Goal: Communication & Community: Share content

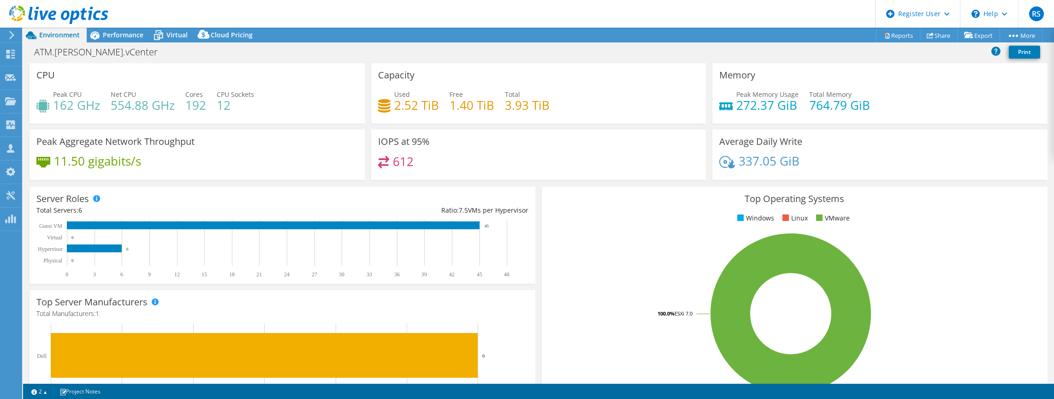
select select "USD"
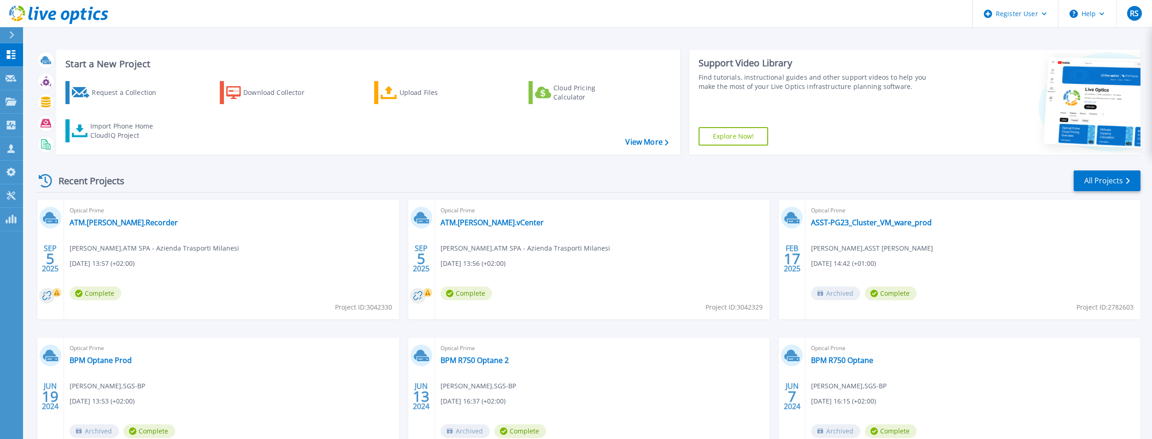
click at [279, 151] on div "Start a New Project Request a Collection Download Collector Upload Files Cloud …" at bounding box center [368, 102] width 624 height 105
click at [418, 88] on div "Upload Files" at bounding box center [437, 92] width 74 height 18
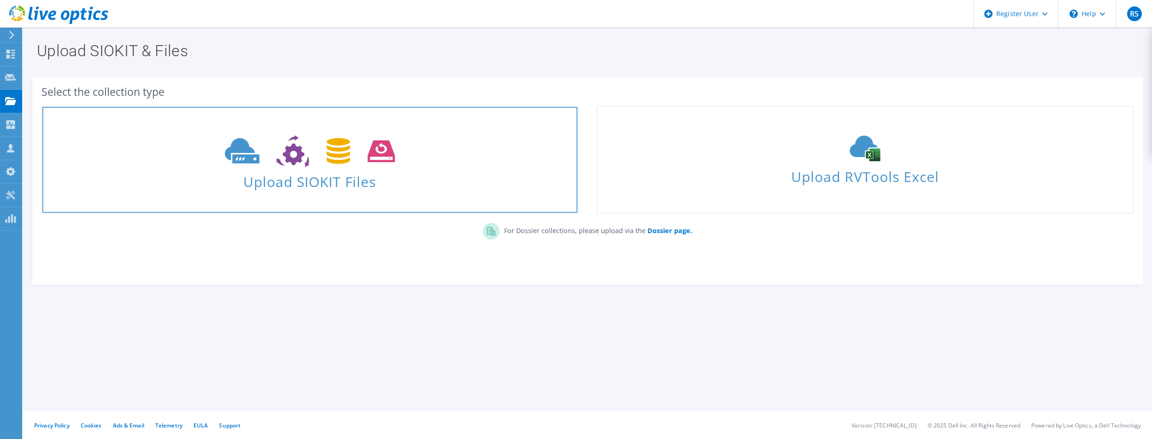
click at [333, 156] on use at bounding box center [310, 151] width 170 height 32
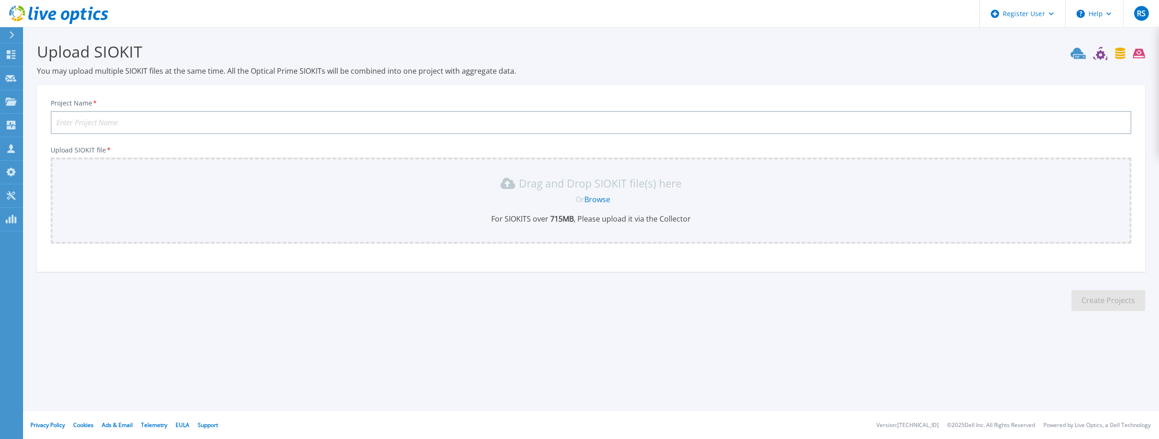
click at [174, 120] on input "Project Name *" at bounding box center [591, 122] width 1081 height 23
click at [151, 121] on input "ATM.Ciarmiello." at bounding box center [591, 122] width 1081 height 23
type input "ATM.Ciarmiello.ESX"
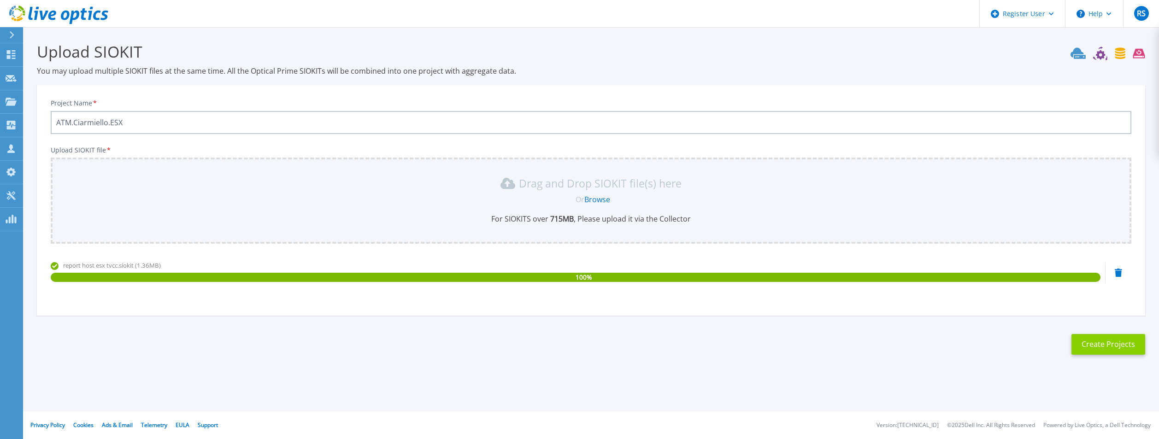
click at [1106, 344] on button "Create Projects" at bounding box center [1109, 344] width 74 height 21
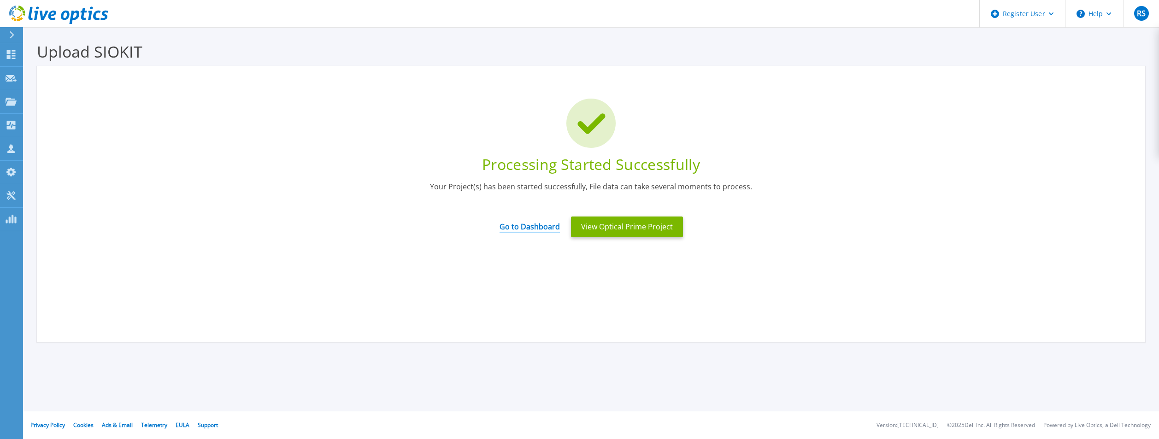
click at [523, 228] on link "Go to Dashboard" at bounding box center [530, 224] width 60 height 18
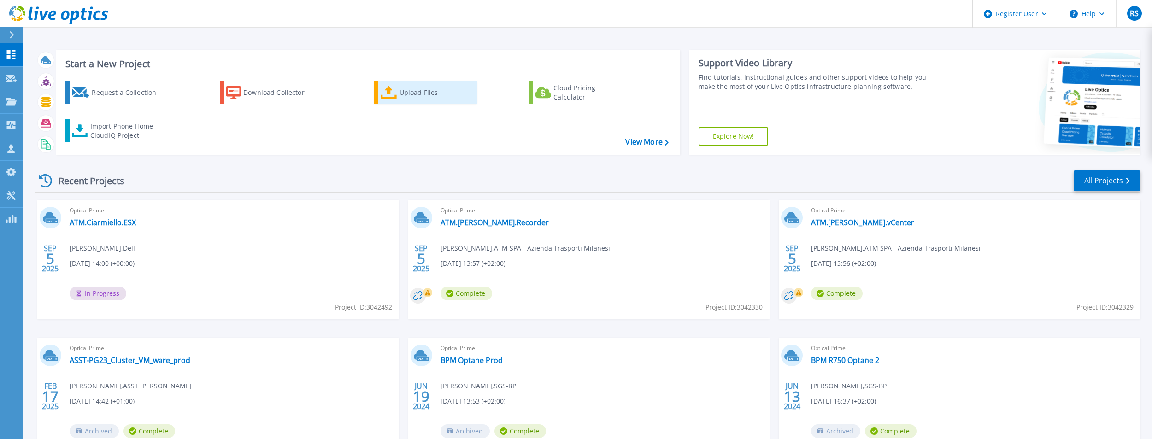
click at [397, 94] on icon at bounding box center [389, 92] width 17 height 13
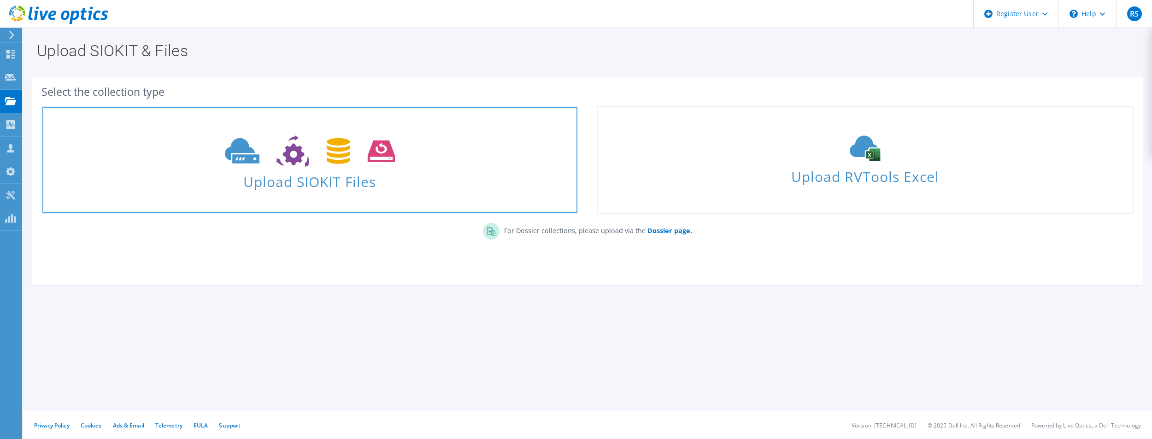
click at [349, 146] on icon at bounding box center [310, 151] width 170 height 32
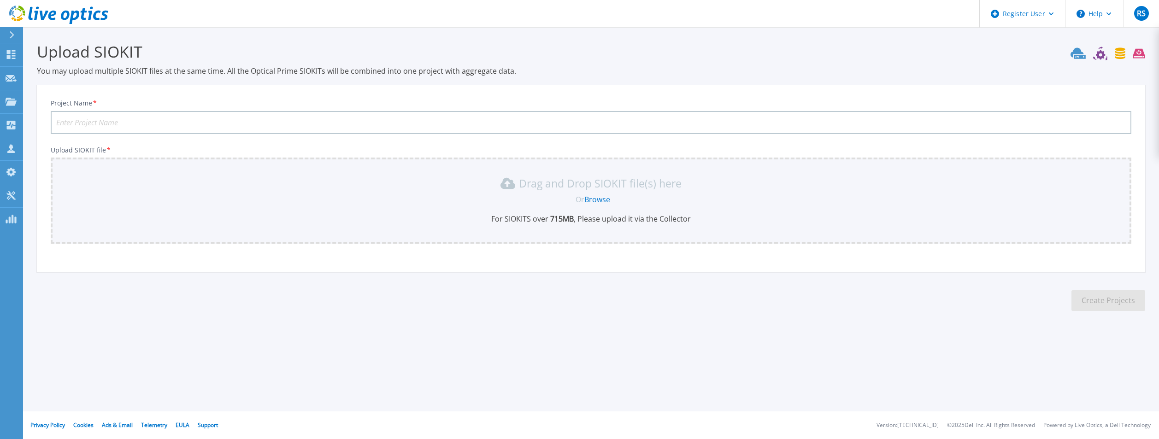
click at [193, 118] on input "Project Name *" at bounding box center [591, 122] width 1081 height 23
click at [179, 122] on input "ATM.Ciarmiello." at bounding box center [591, 122] width 1081 height 23
type input "ATM.Ciarmiello.Recording"
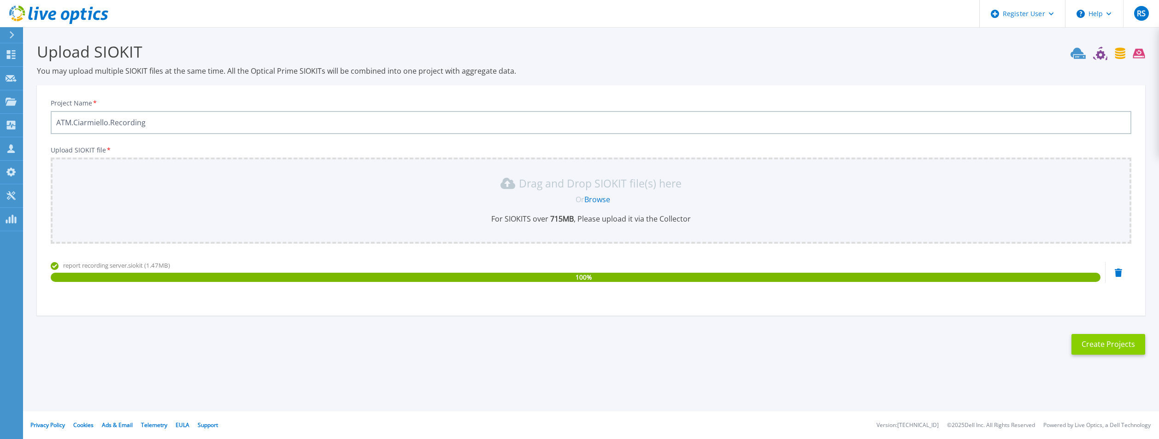
click at [1122, 337] on button "Create Projects" at bounding box center [1109, 344] width 74 height 21
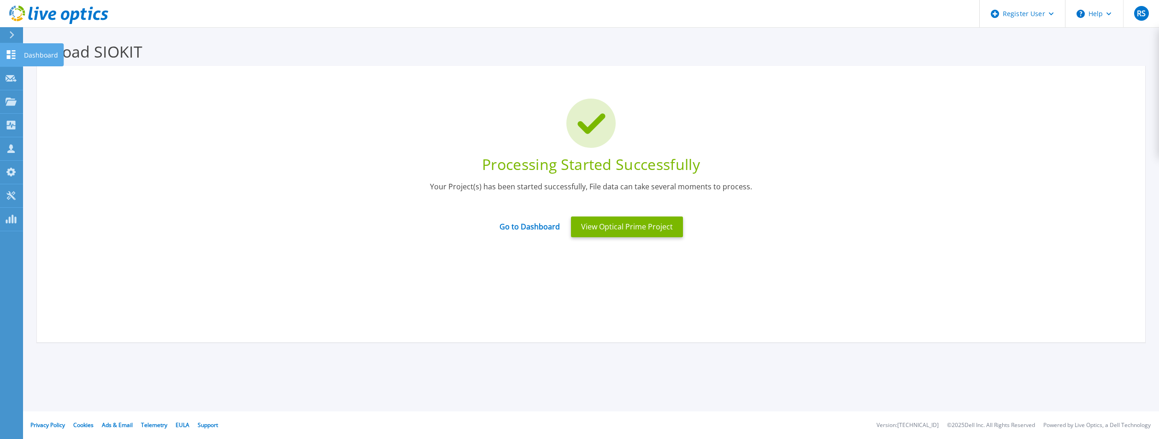
click at [8, 52] on icon at bounding box center [11, 54] width 9 height 9
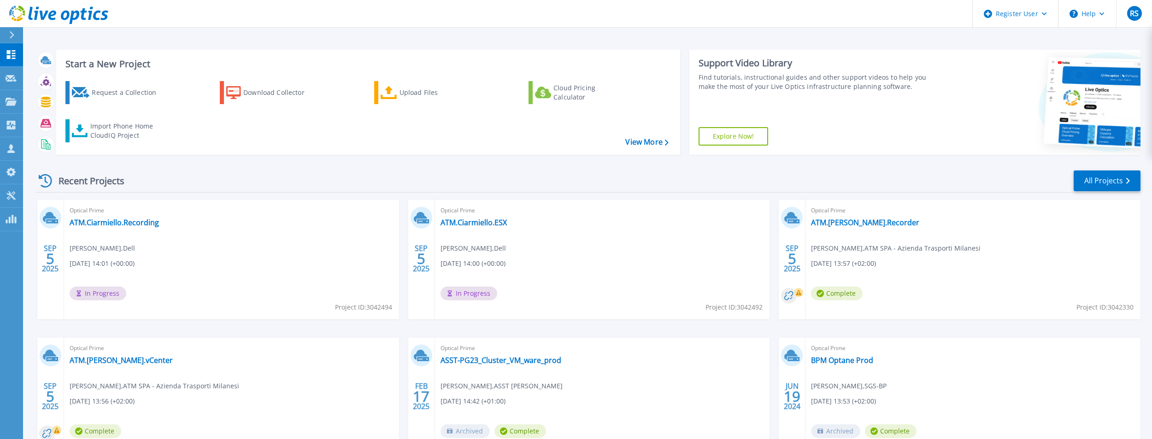
scroll to position [71, 0]
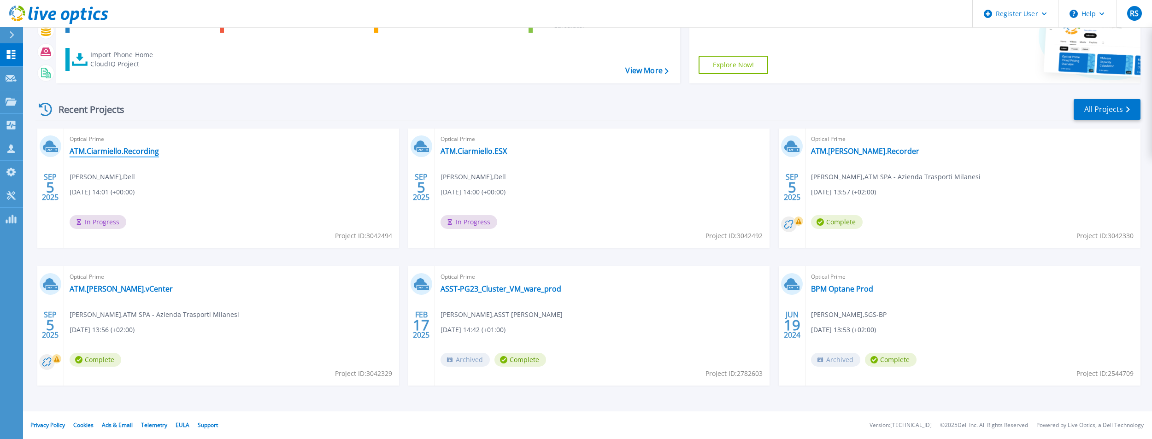
click at [100, 154] on link "ATM.Ciarmiello.Recording" at bounding box center [114, 151] width 89 height 9
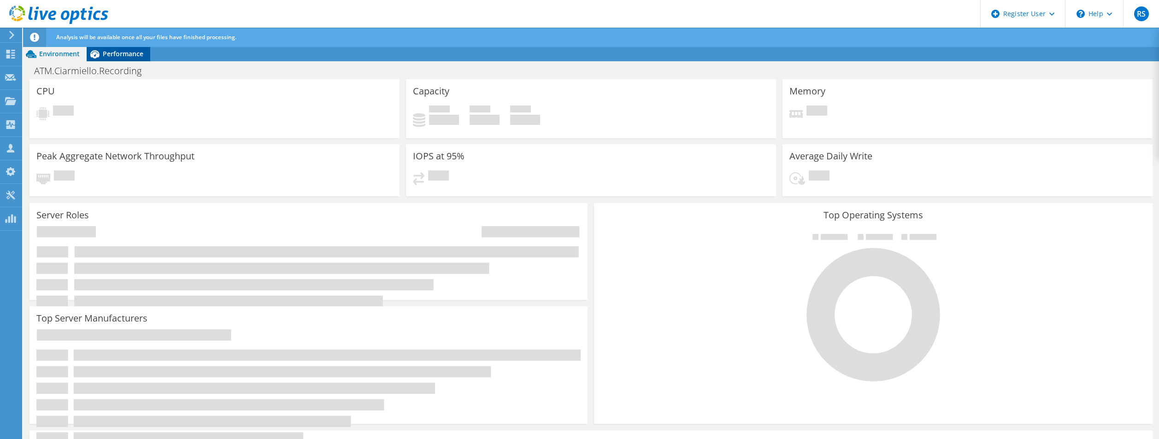
click at [120, 55] on span "Performance" at bounding box center [123, 53] width 41 height 9
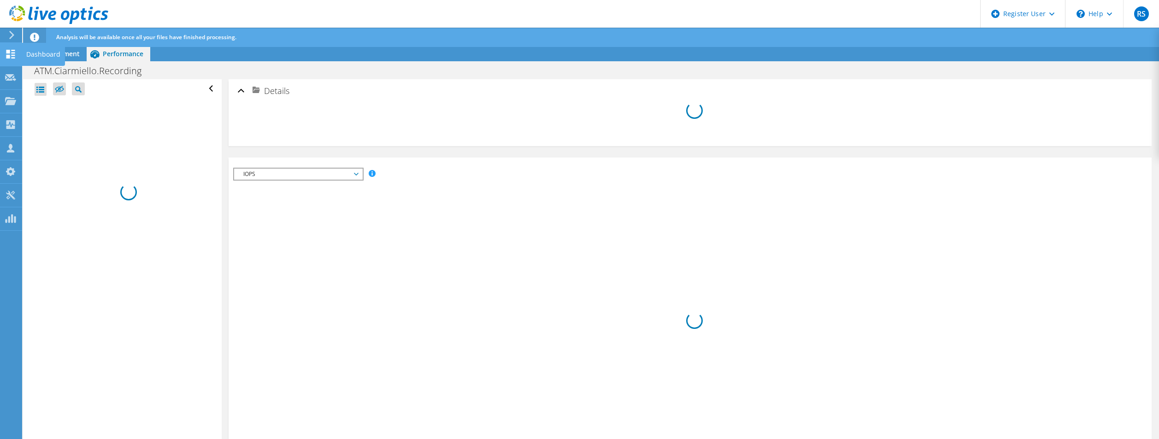
click at [10, 54] on icon at bounding box center [10, 54] width 11 height 9
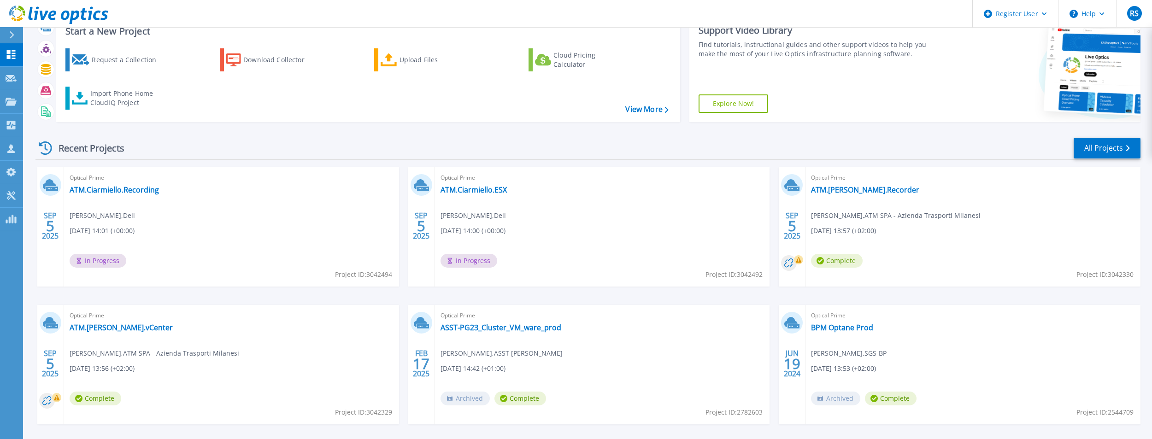
scroll to position [46, 0]
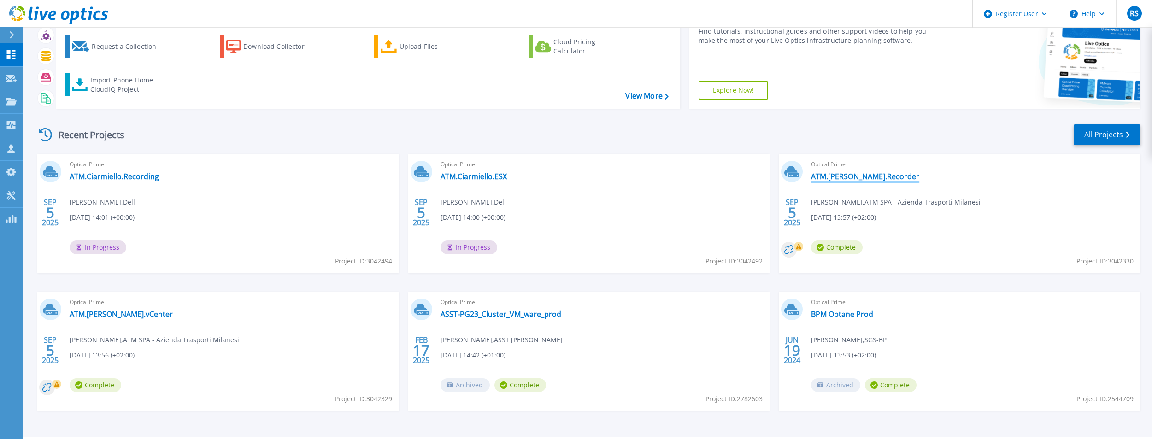
click at [877, 181] on link "ATM.[PERSON_NAME].Recorder" at bounding box center [865, 176] width 108 height 9
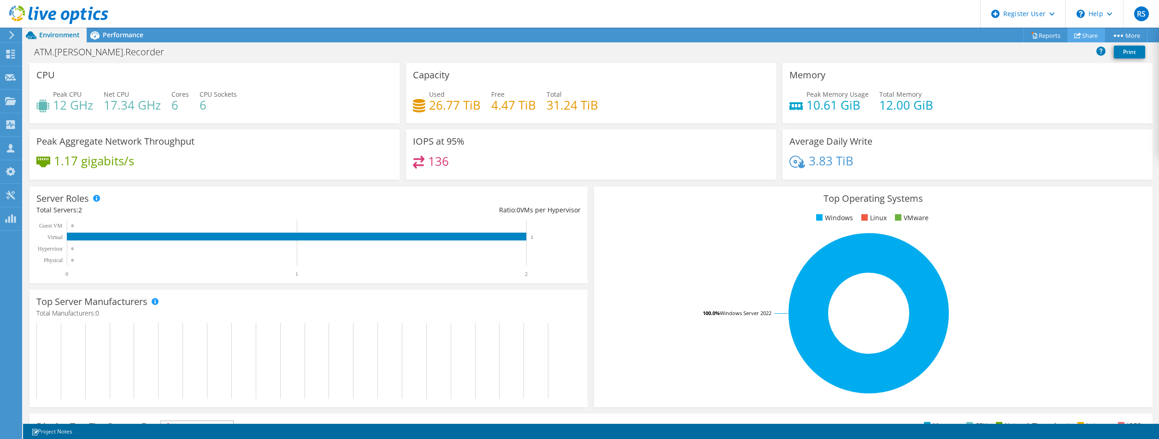
click at [1082, 37] on link "Share" at bounding box center [1086, 35] width 38 height 14
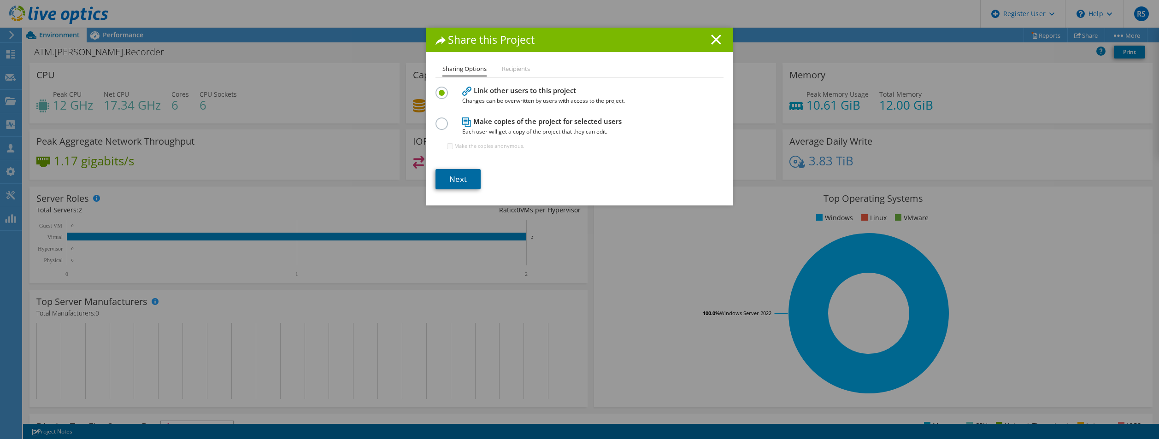
click at [459, 178] on link "Next" at bounding box center [458, 179] width 45 height 20
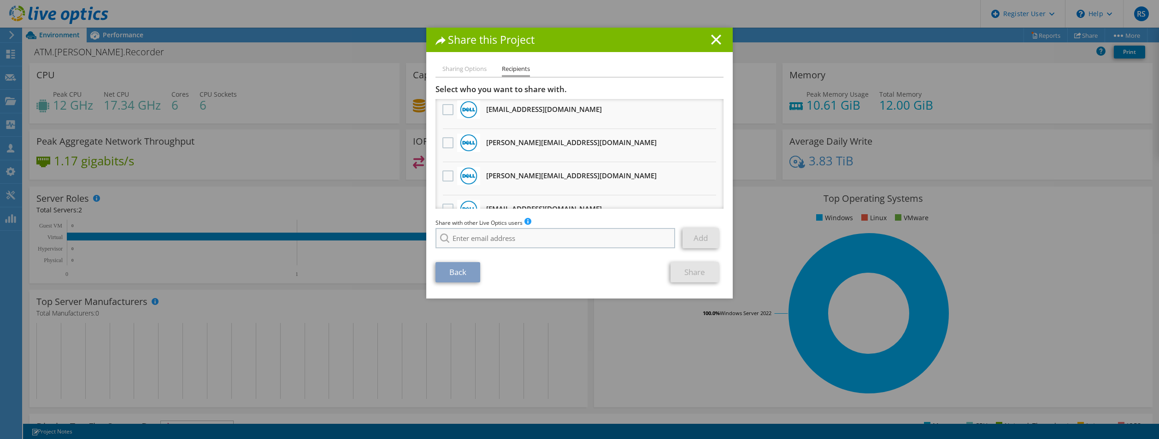
scroll to position [369, 0]
click at [443, 174] on label at bounding box center [448, 175] width 13 height 11
click at [0, 0] on input "checkbox" at bounding box center [0, 0] width 0 height 0
click at [690, 277] on link "Share" at bounding box center [695, 272] width 48 height 20
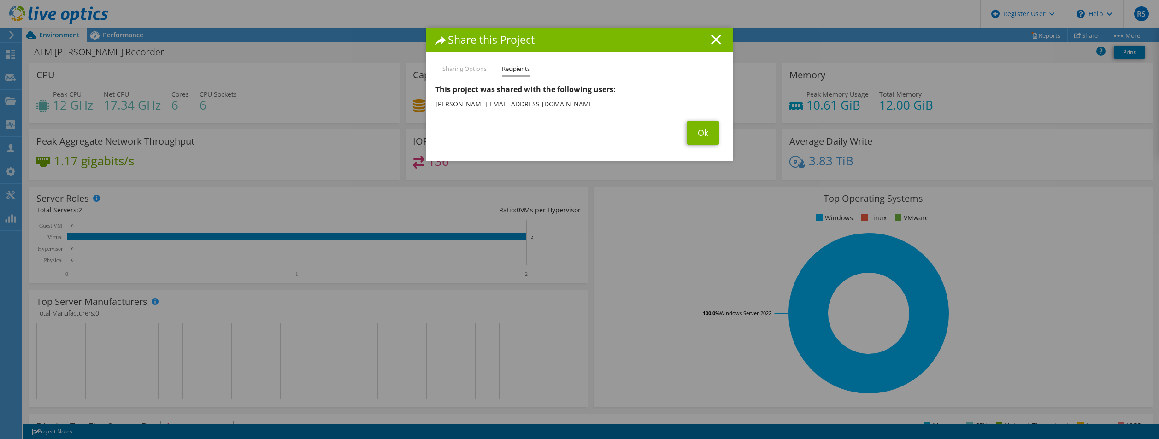
click at [712, 35] on icon at bounding box center [716, 40] width 10 height 10
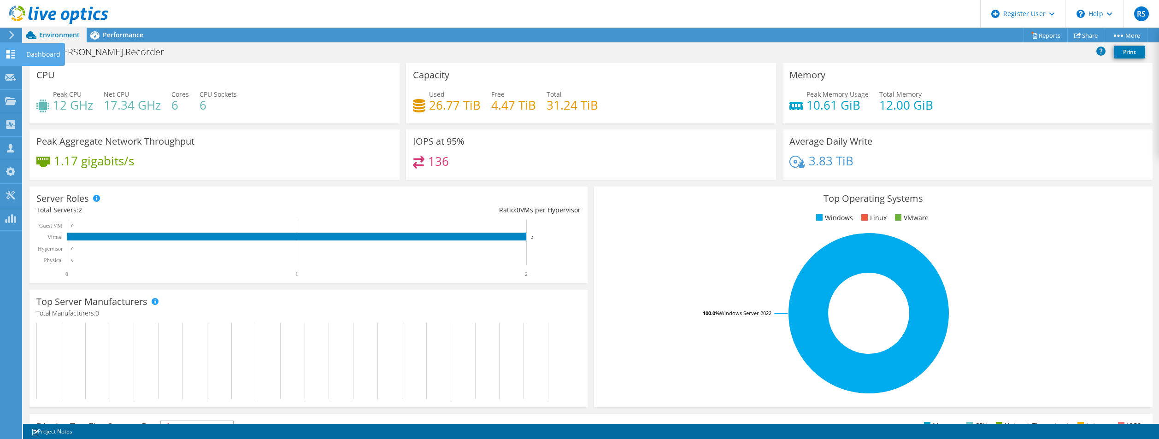
click at [11, 56] on icon at bounding box center [10, 54] width 11 height 9
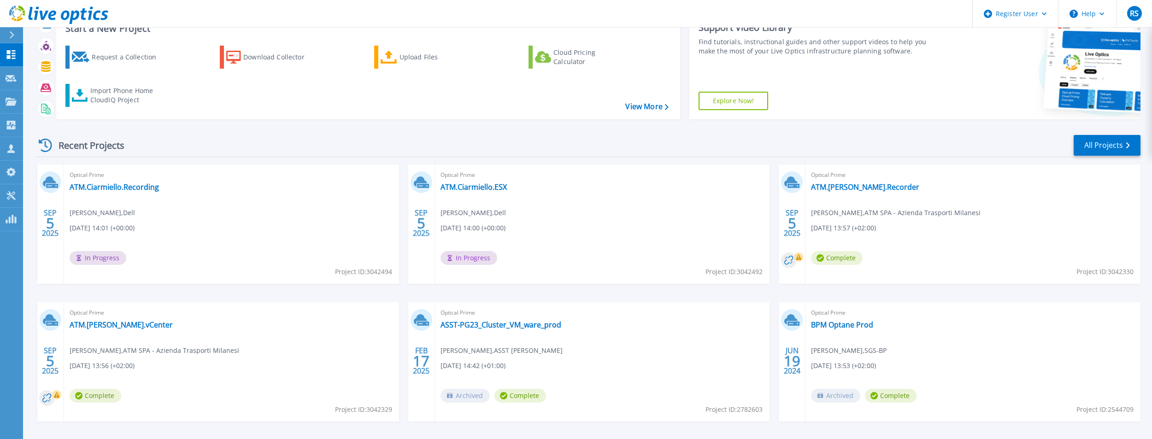
scroll to position [71, 0]
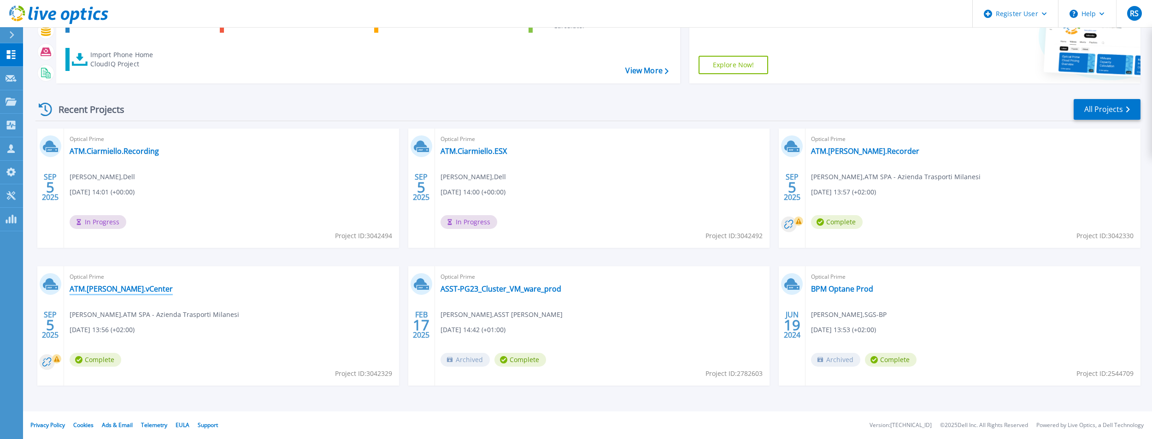
click at [109, 290] on link "ATM.[PERSON_NAME].vCenter" at bounding box center [121, 288] width 103 height 9
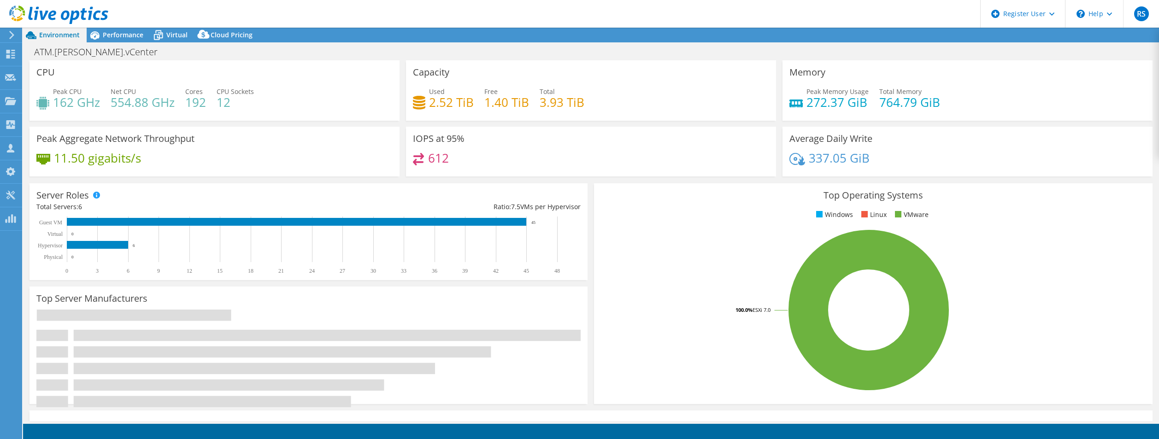
select select "USD"
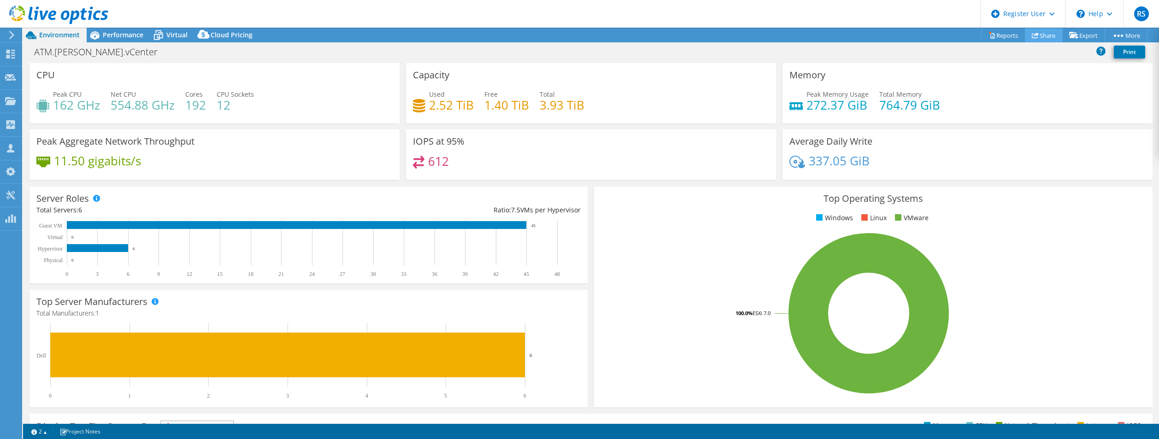
click at [1042, 38] on link "Share" at bounding box center [1044, 35] width 38 height 14
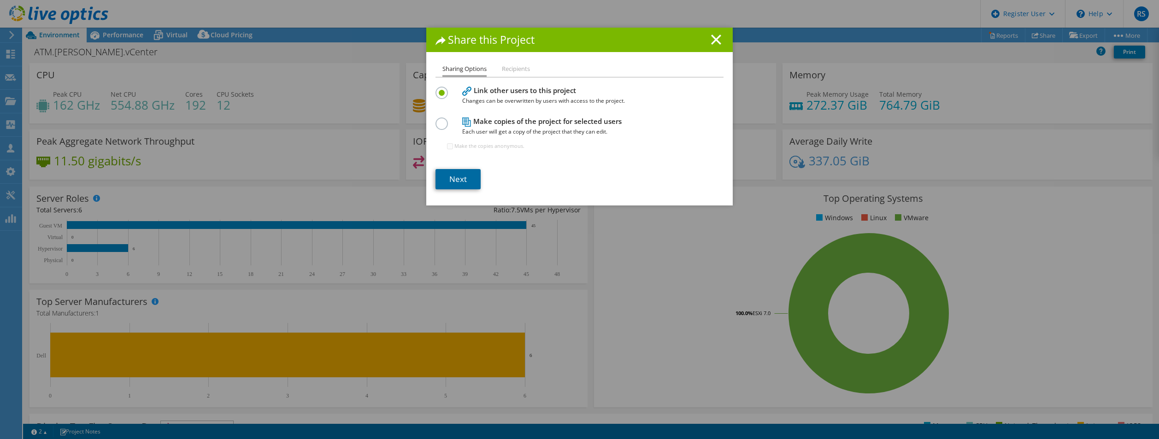
click at [462, 181] on link "Next" at bounding box center [458, 179] width 45 height 20
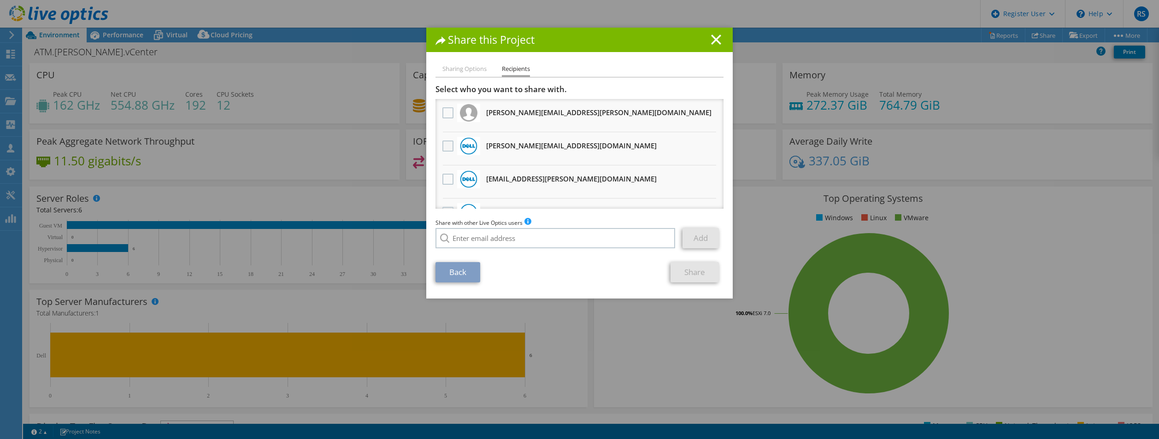
click at [444, 146] on label at bounding box center [448, 146] width 13 height 11
click at [0, 0] on input "checkbox" at bounding box center [0, 0] width 0 height 0
click at [696, 273] on link "Share" at bounding box center [695, 272] width 48 height 20
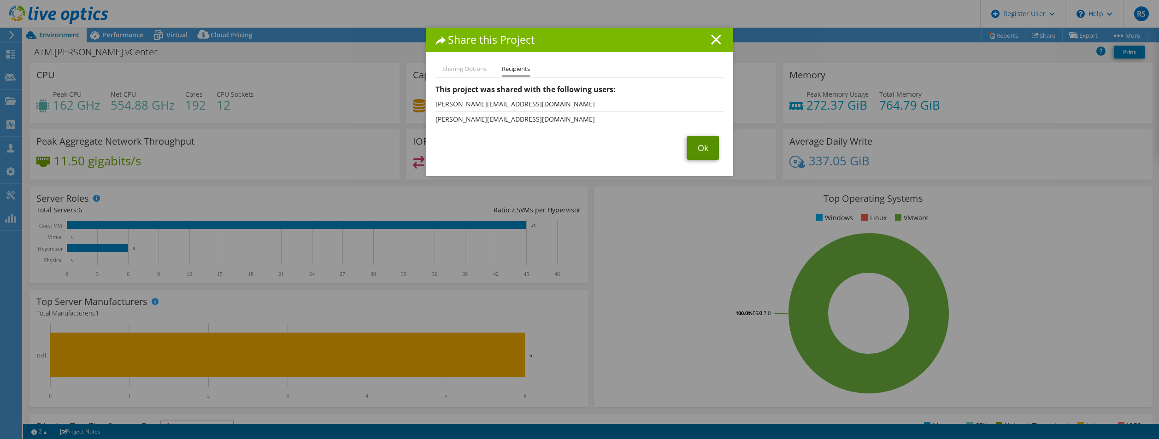
click at [694, 147] on link "Ok" at bounding box center [703, 148] width 32 height 24
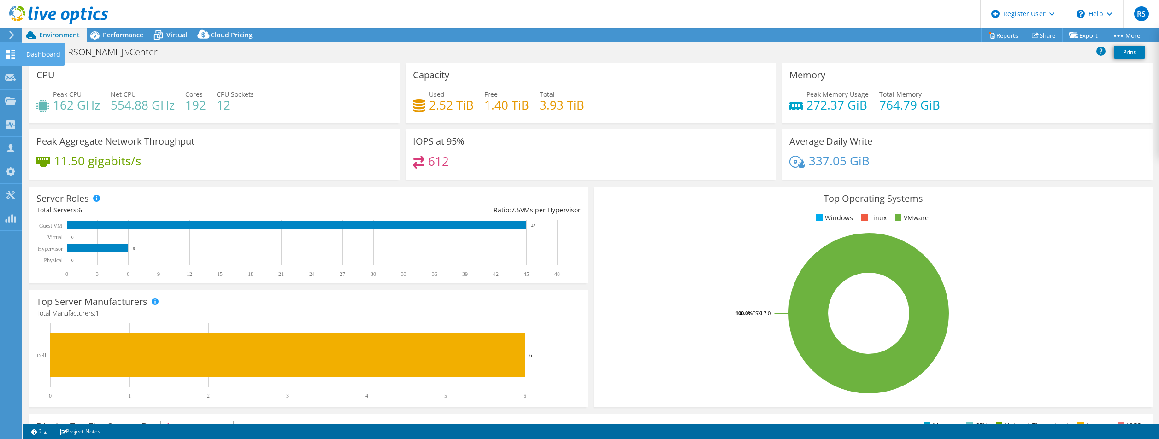
click at [7, 52] on use at bounding box center [10, 54] width 9 height 9
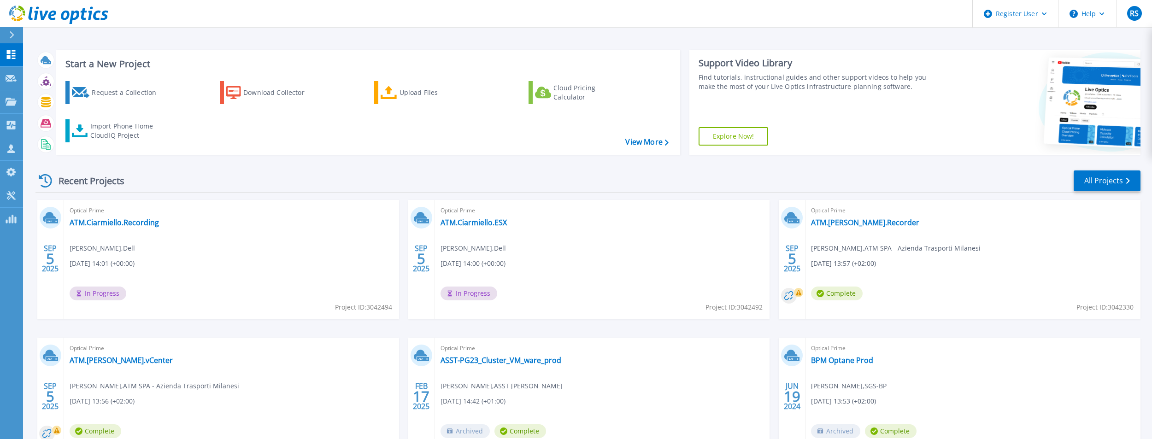
click at [225, 248] on div "Optical Prime ATM.Ciarmiello.Recording [PERSON_NAME] , Dell [DATE] 14:01 (+00:0…" at bounding box center [231, 259] width 335 height 119
click at [121, 219] on link "ATM.Ciarmiello.Recording" at bounding box center [114, 222] width 89 height 9
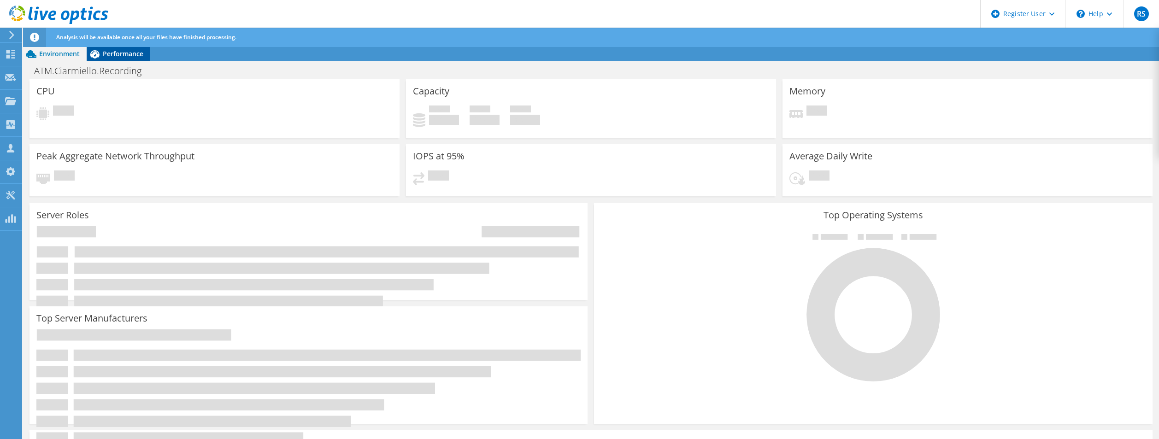
click at [115, 58] on span "Performance" at bounding box center [123, 53] width 41 height 9
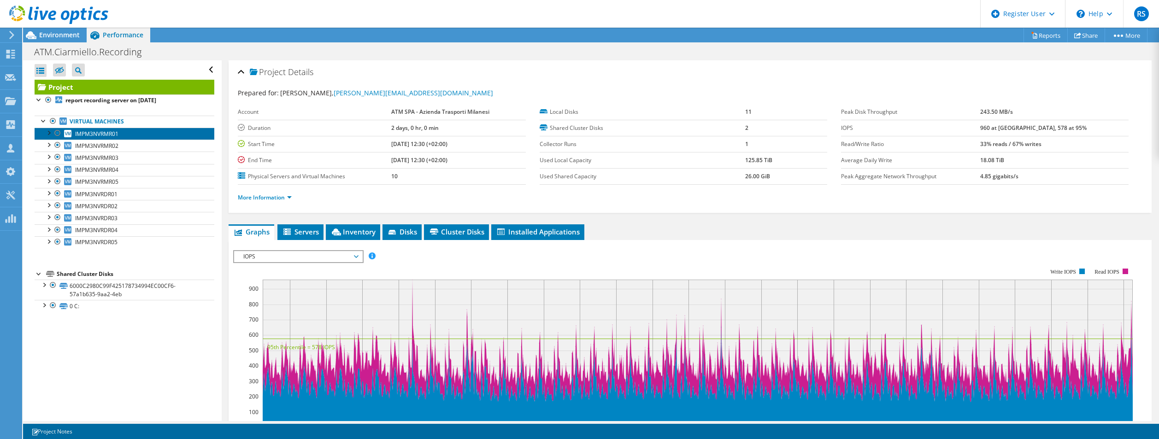
click at [89, 133] on span "IMPM3NVRMR01" at bounding box center [96, 134] width 43 height 8
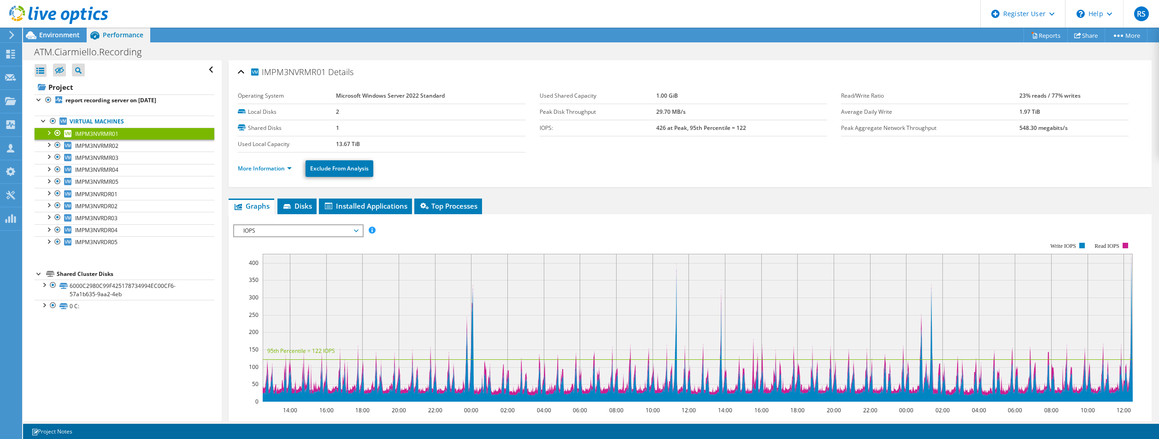
click at [315, 234] on span "IOPS" at bounding box center [298, 230] width 118 height 11
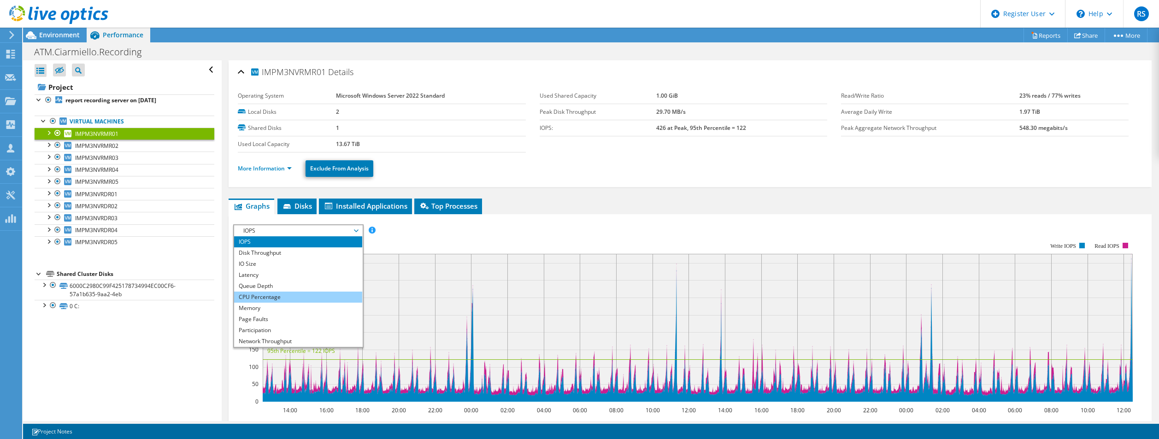
click at [292, 297] on li "CPU Percentage" at bounding box center [298, 297] width 128 height 11
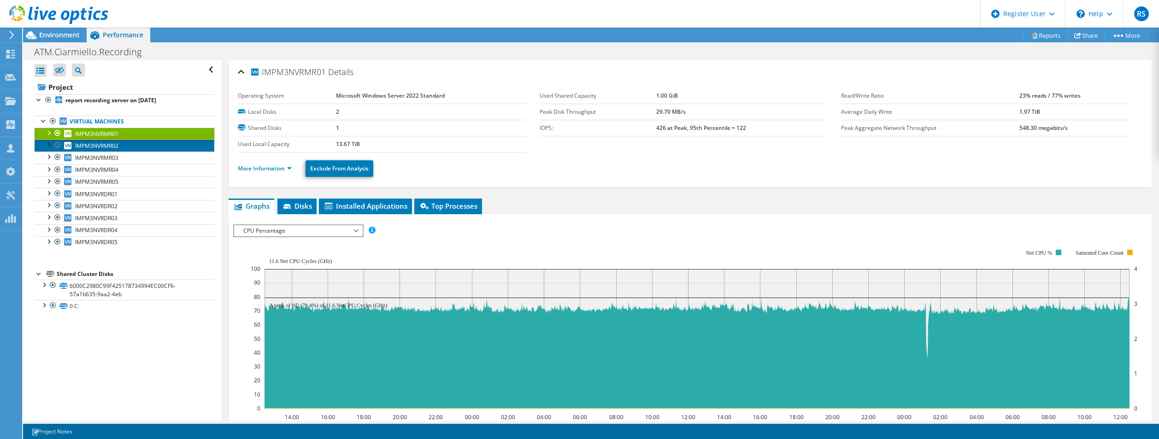
click at [83, 148] on span "IMPM3NVRMR02" at bounding box center [96, 146] width 43 height 8
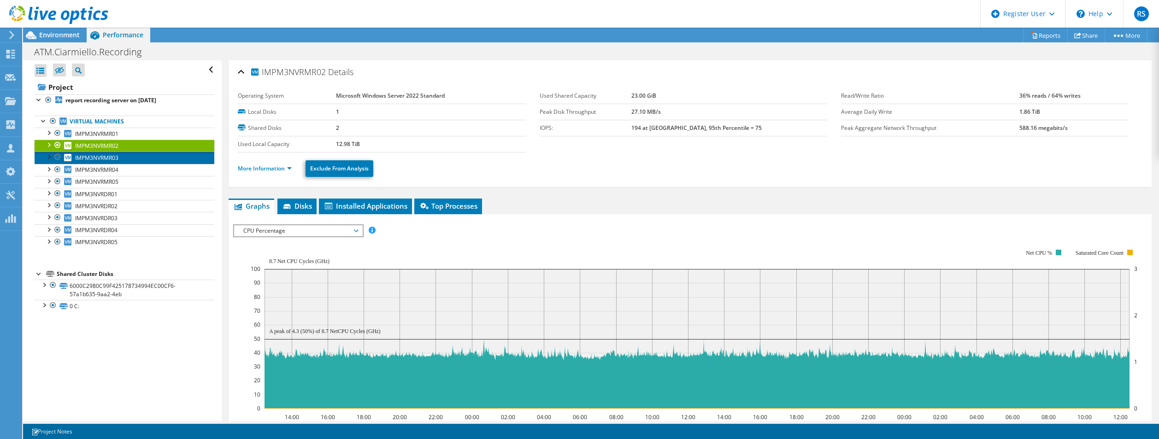
click at [85, 156] on span "IMPM3NVRMR03" at bounding box center [96, 158] width 43 height 8
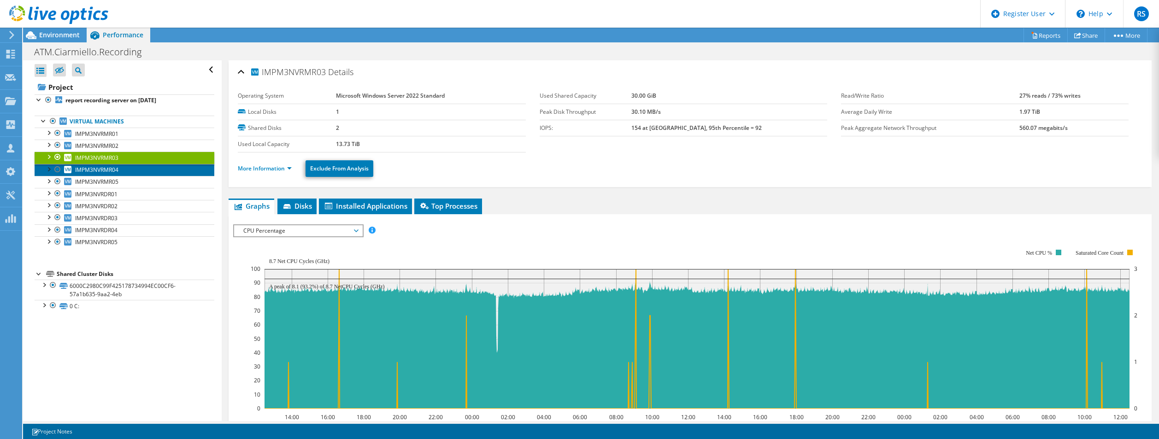
click at [88, 173] on span "IMPM3NVRMR04" at bounding box center [96, 170] width 43 height 8
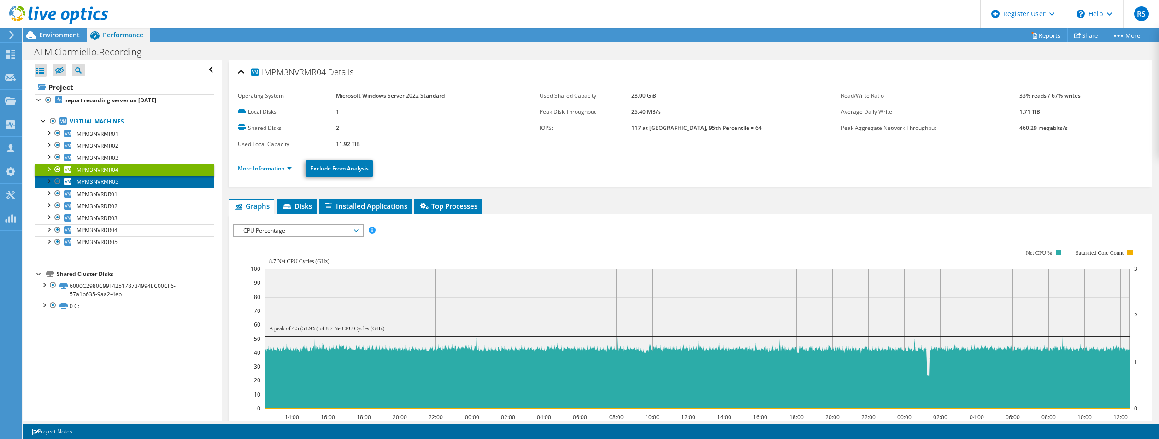
click at [88, 179] on span "IMPM3NVRMR05" at bounding box center [96, 182] width 43 height 8
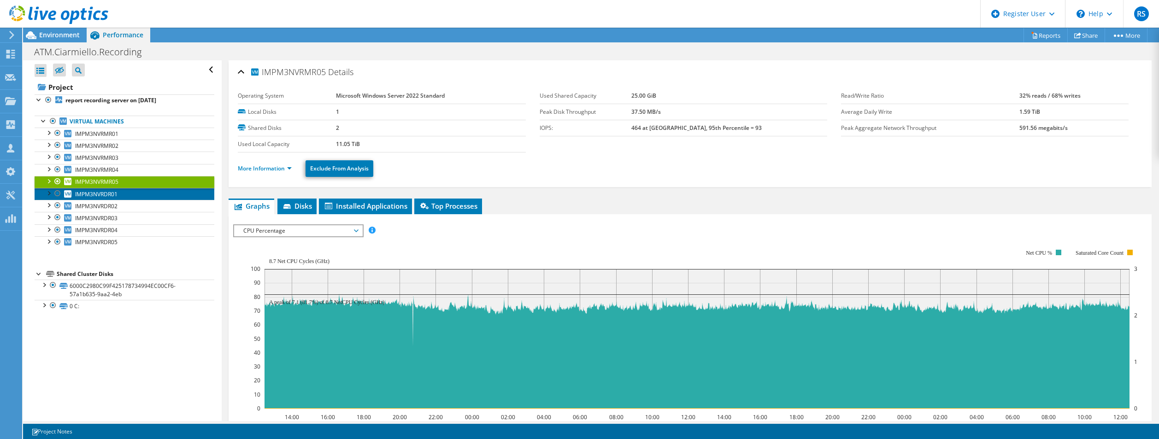
click at [88, 194] on span "IMPM3NVRDR01" at bounding box center [96, 194] width 42 height 8
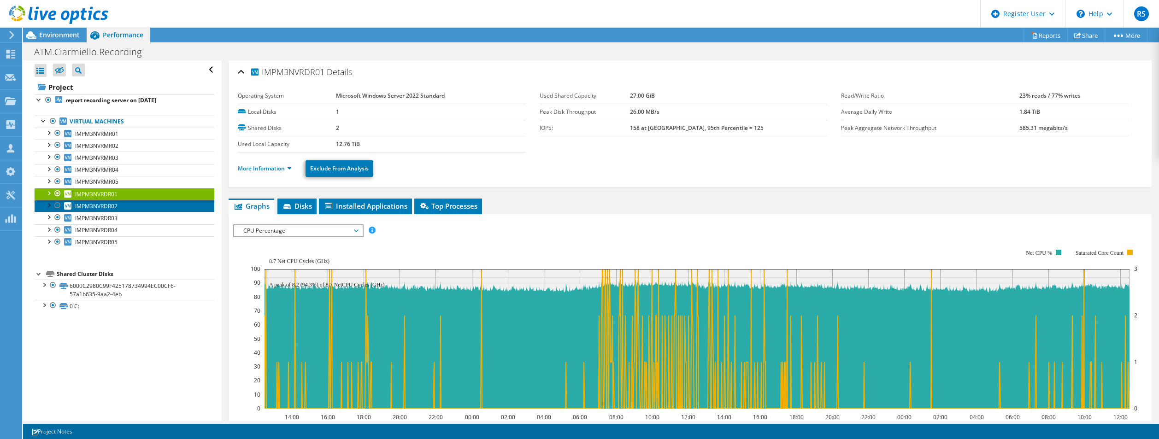
click at [88, 205] on span "IMPM3NVRDR02" at bounding box center [96, 206] width 42 height 8
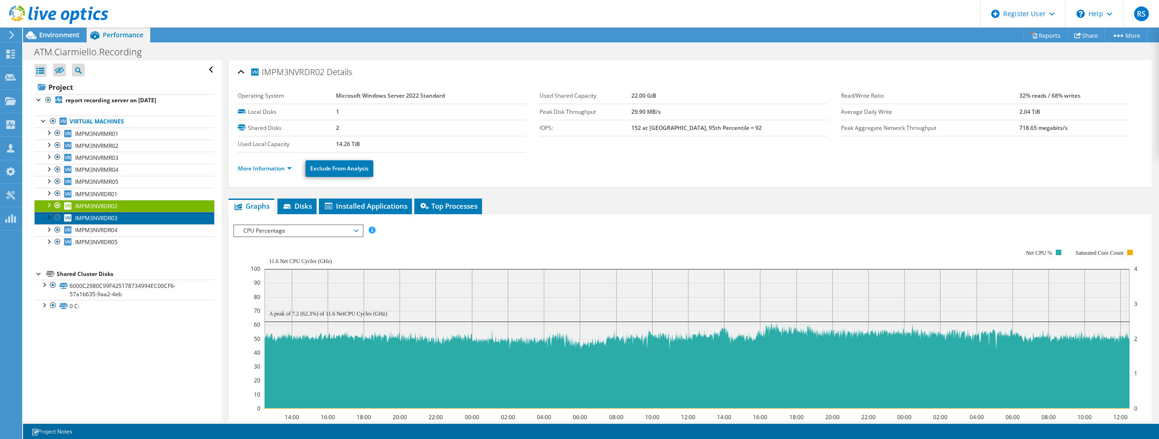
click at [89, 222] on link "IMPM3NVRDR03" at bounding box center [125, 218] width 180 height 12
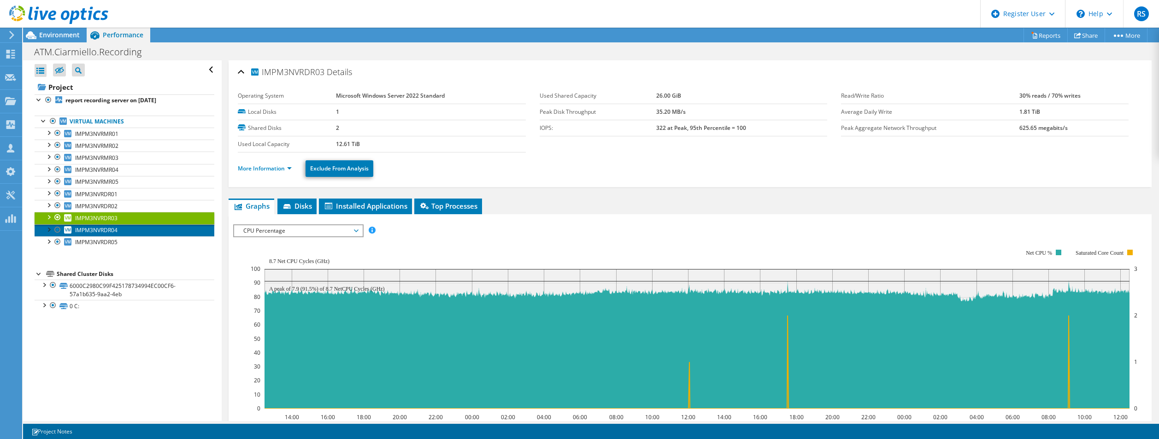
click at [94, 229] on span "IMPM3NVRDR04" at bounding box center [96, 230] width 42 height 8
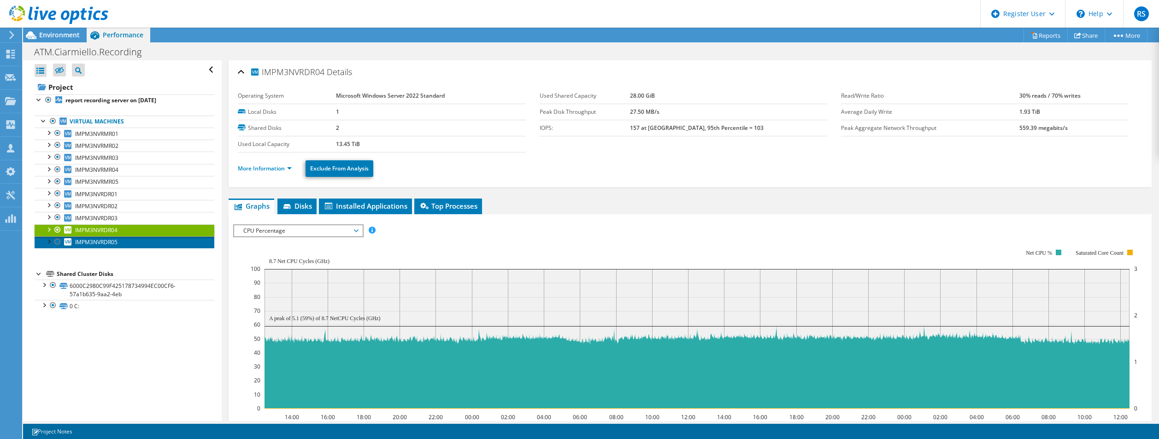
click at [98, 242] on span "IMPM3NVRDR05" at bounding box center [96, 242] width 42 height 8
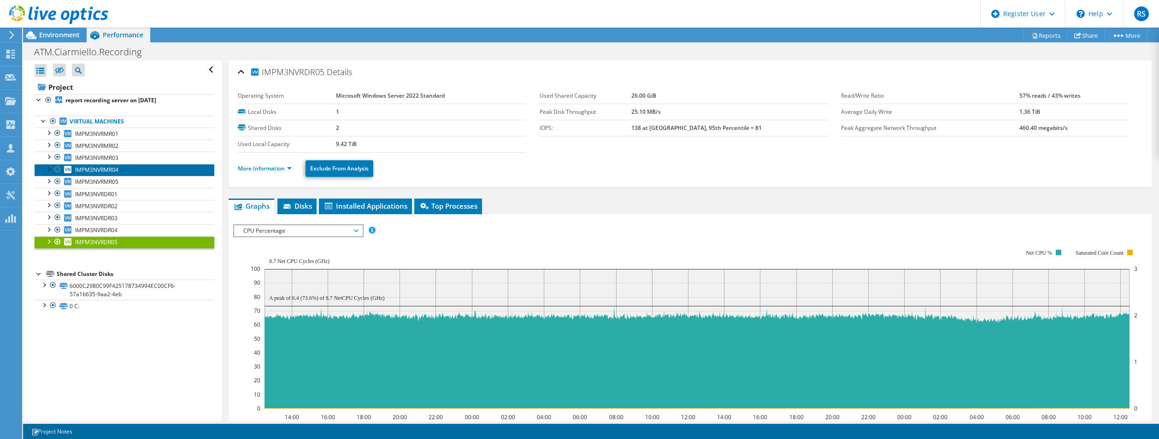
click at [98, 166] on span "IMPM3NVRMR04" at bounding box center [96, 170] width 43 height 8
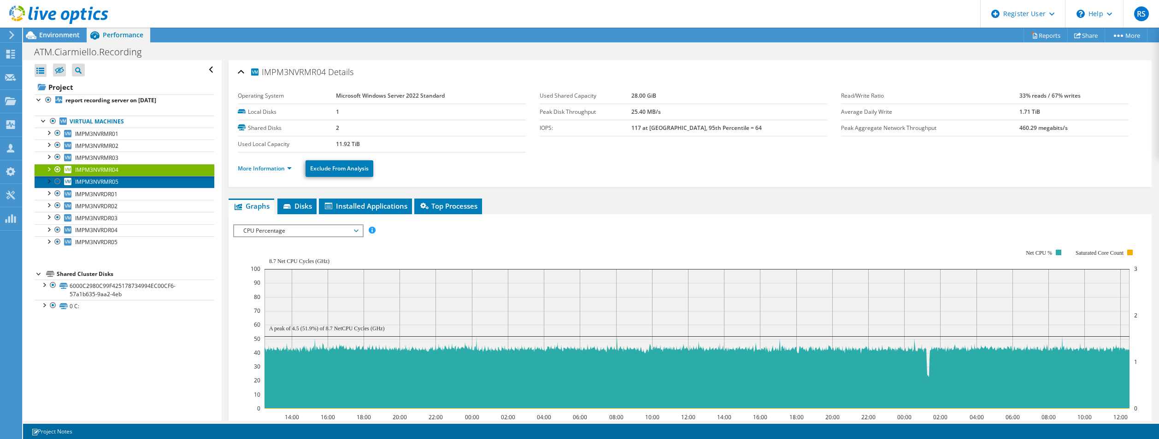
click at [109, 181] on span "IMPM3NVRMR05" at bounding box center [96, 182] width 43 height 8
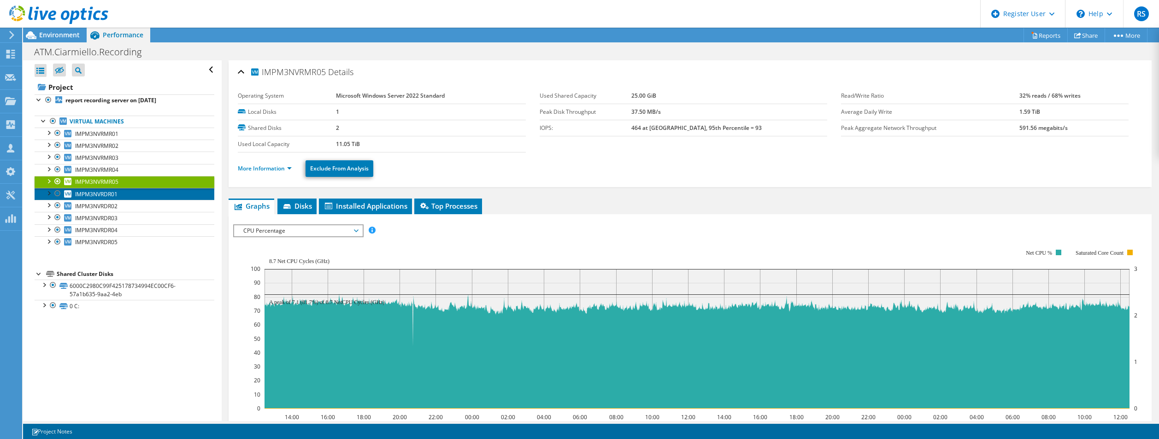
click at [109, 193] on span "IMPM3NVRDR01" at bounding box center [96, 194] width 42 height 8
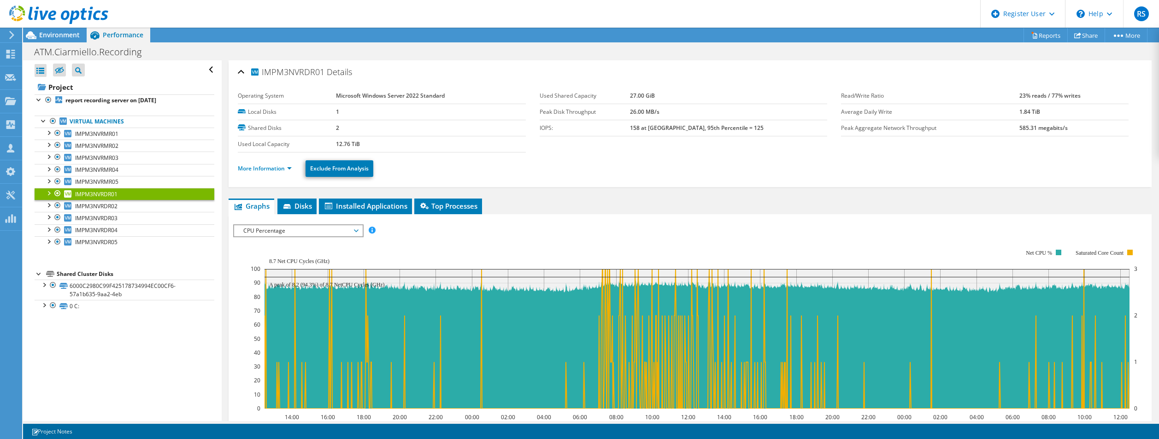
click at [278, 228] on span "CPU Percentage" at bounding box center [298, 230] width 118 height 11
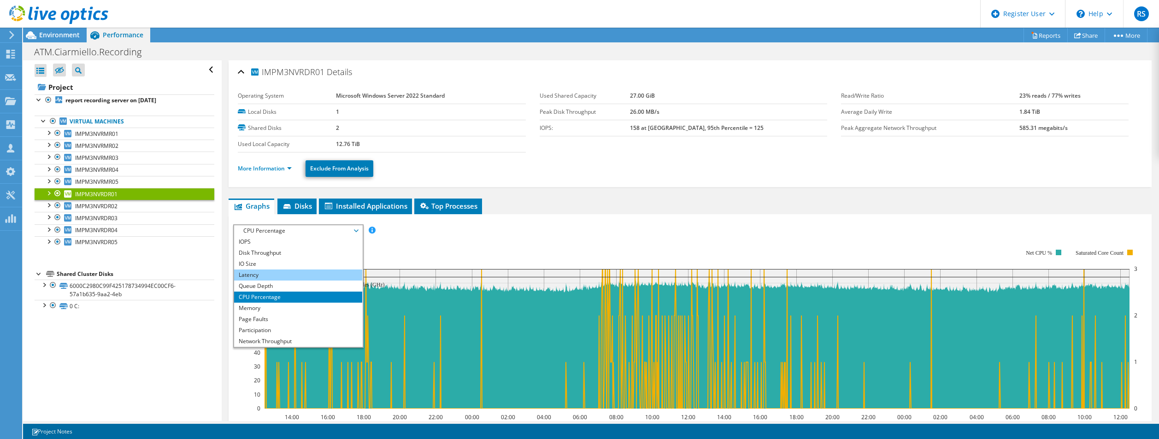
click at [284, 276] on li "Latency" at bounding box center [298, 275] width 128 height 11
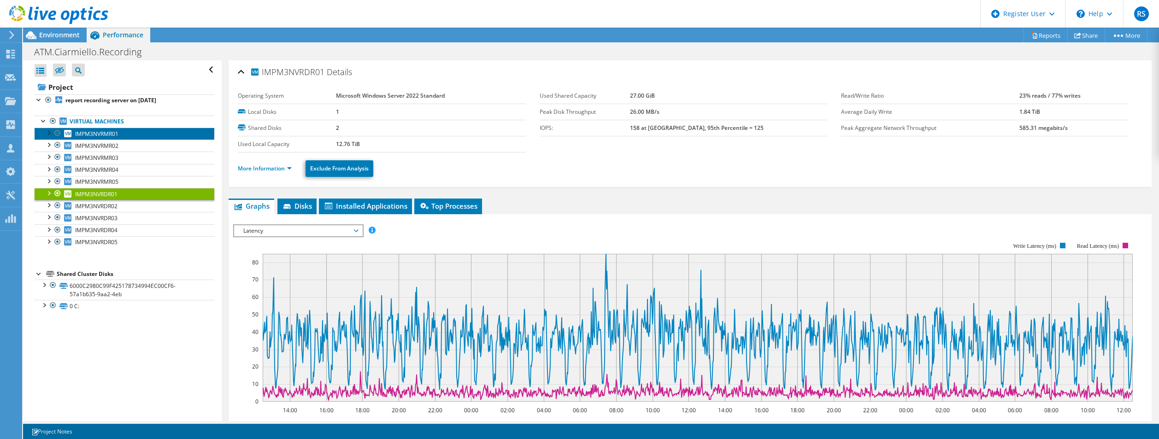
click at [104, 137] on span "IMPM3NVRMR01" at bounding box center [96, 134] width 43 height 8
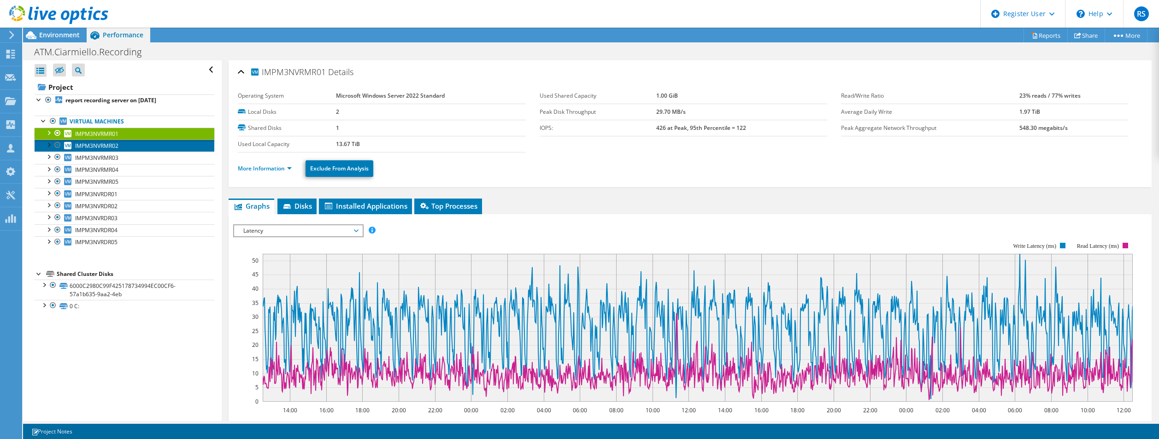
click at [102, 148] on span "IMPM3NVRMR02" at bounding box center [96, 146] width 43 height 8
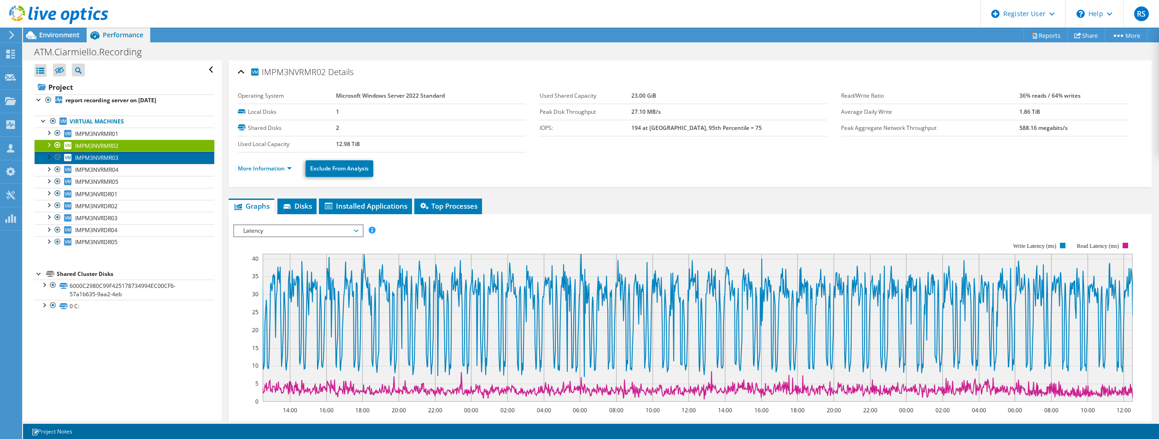
click at [105, 157] on span "IMPM3NVRMR03" at bounding box center [96, 158] width 43 height 8
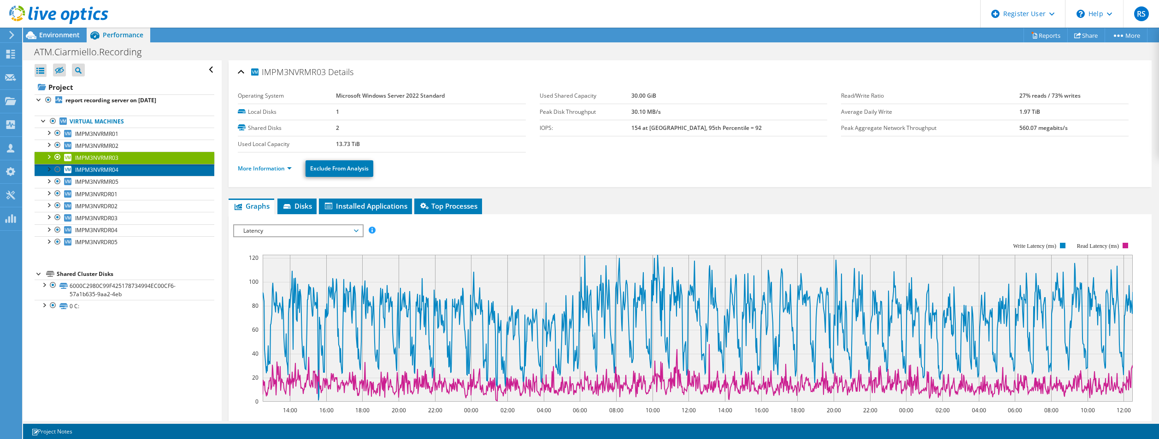
click at [105, 172] on span "IMPM3NVRMR04" at bounding box center [96, 170] width 43 height 8
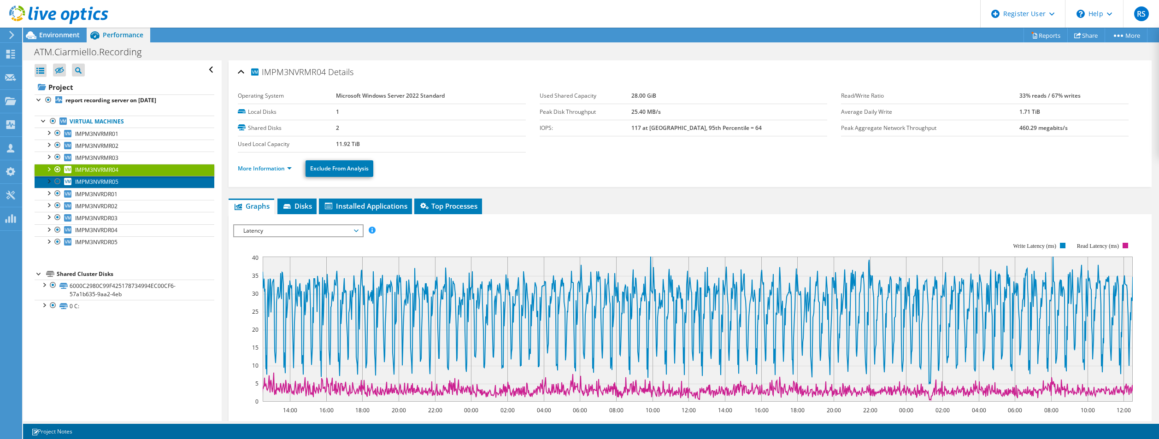
click at [105, 180] on span "IMPM3NVRMR05" at bounding box center [96, 182] width 43 height 8
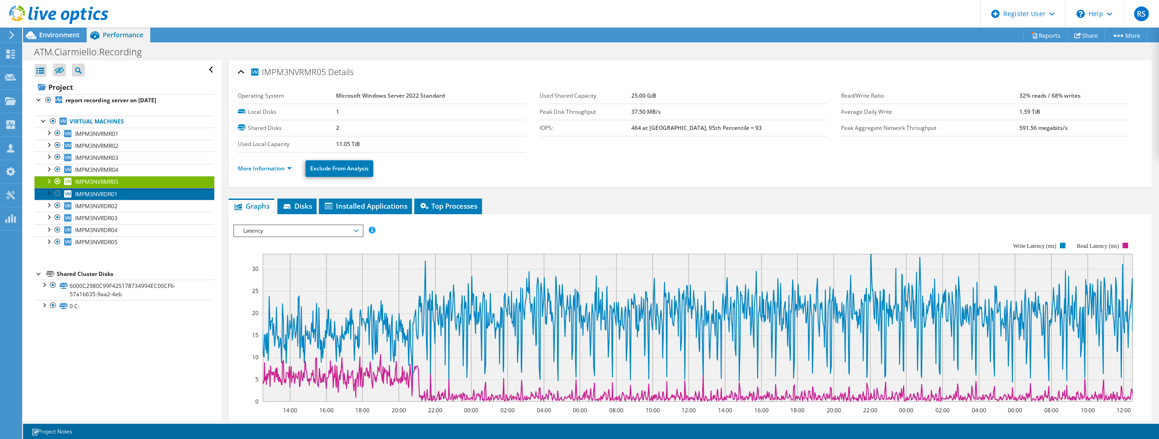
click at [103, 190] on span "IMPM3NVRDR01" at bounding box center [96, 194] width 42 height 8
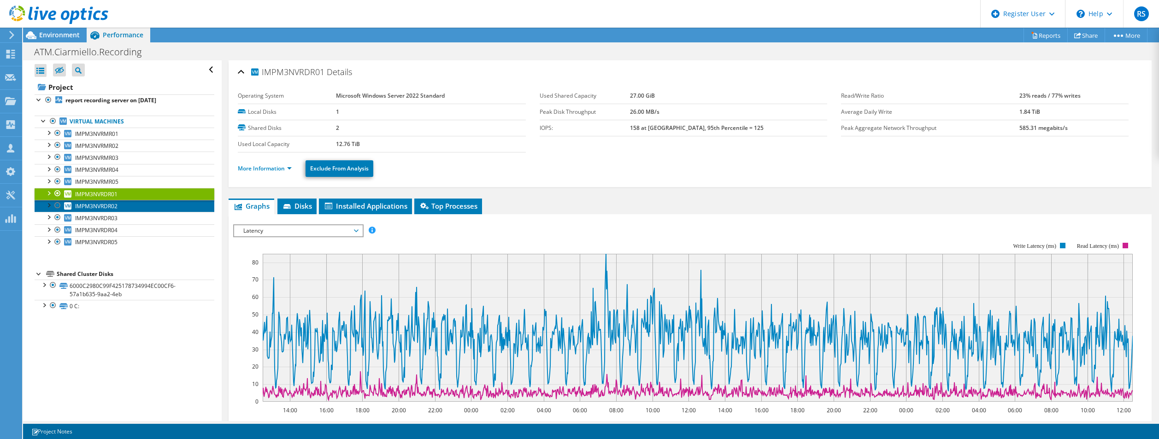
click at [98, 208] on span "IMPM3NVRDR02" at bounding box center [96, 206] width 42 height 8
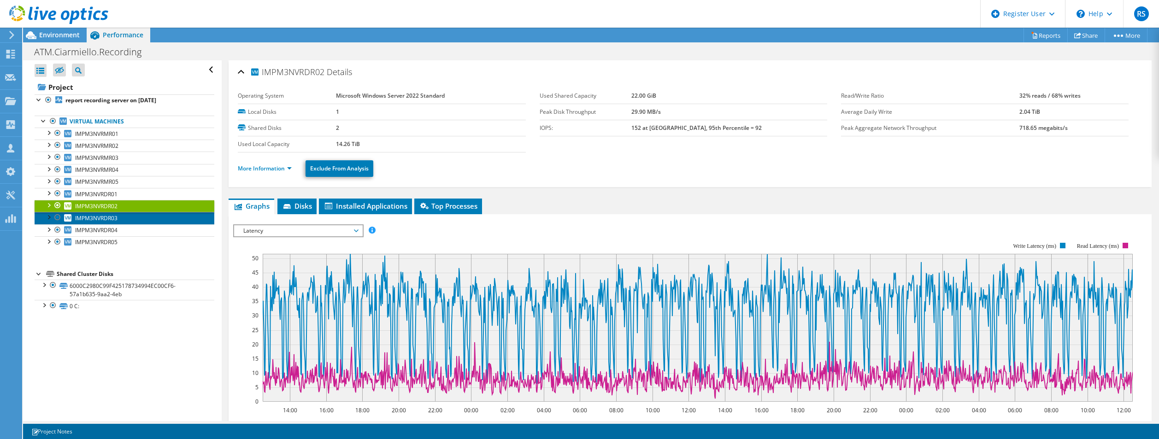
click at [109, 220] on span "IMPM3NVRDR03" at bounding box center [96, 218] width 42 height 8
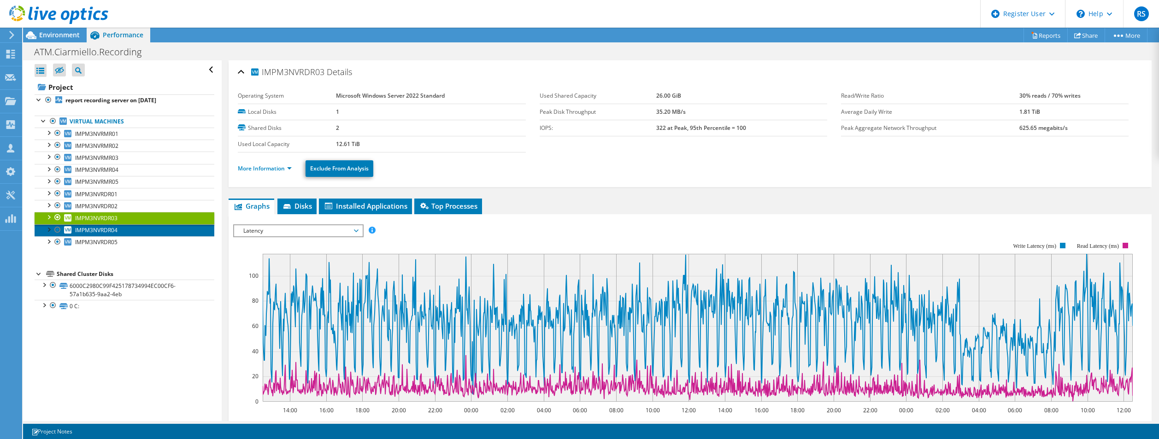
click at [86, 227] on span "IMPM3NVRDR04" at bounding box center [96, 230] width 42 height 8
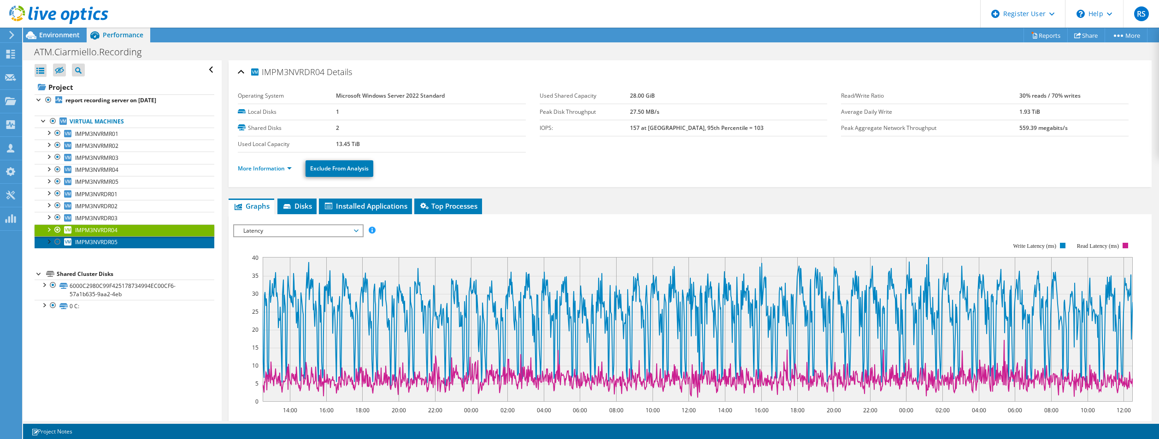
click at [88, 245] on span "IMPM3NVRDR05" at bounding box center [96, 242] width 42 height 8
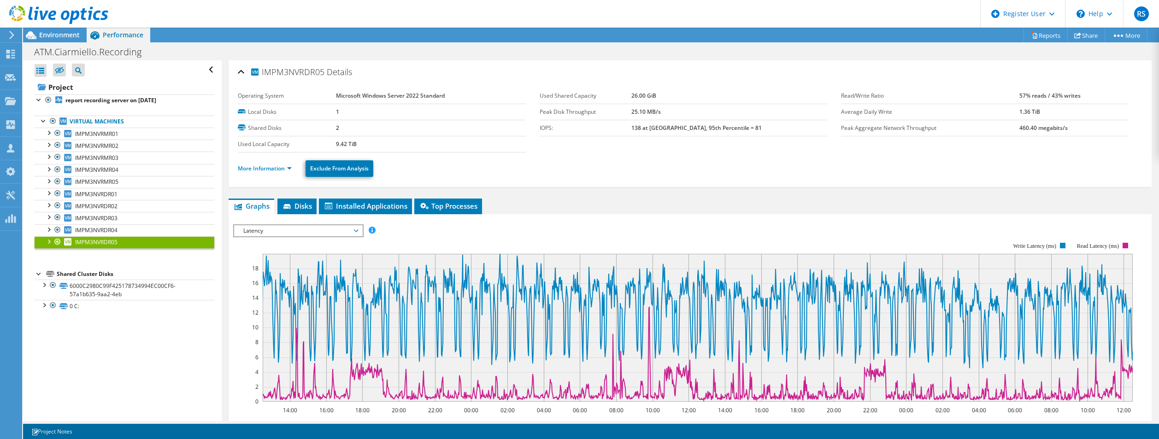
click at [322, 230] on span "Latency" at bounding box center [298, 230] width 118 height 11
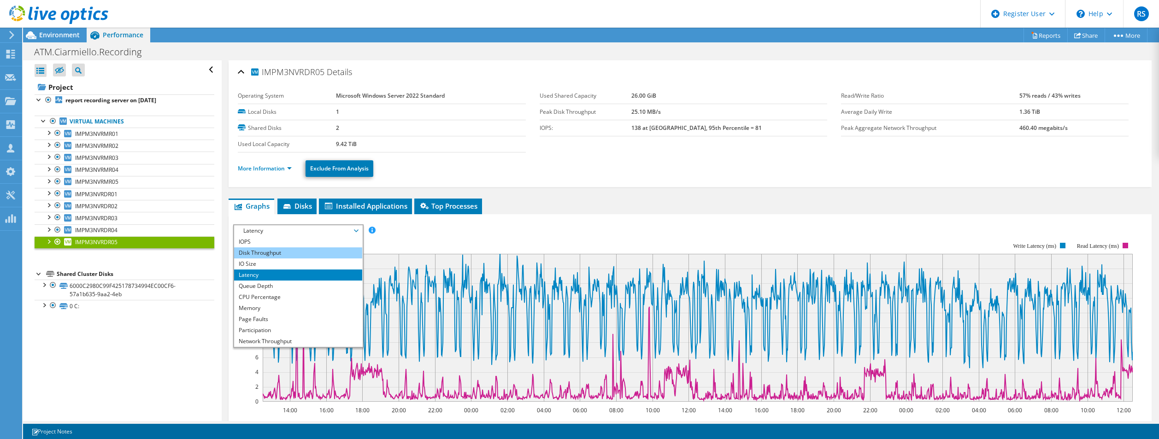
drag, startPoint x: 260, startPoint y: 263, endPoint x: 242, endPoint y: 258, distance: 18.8
click at [260, 263] on li "IO Size" at bounding box center [298, 264] width 128 height 11
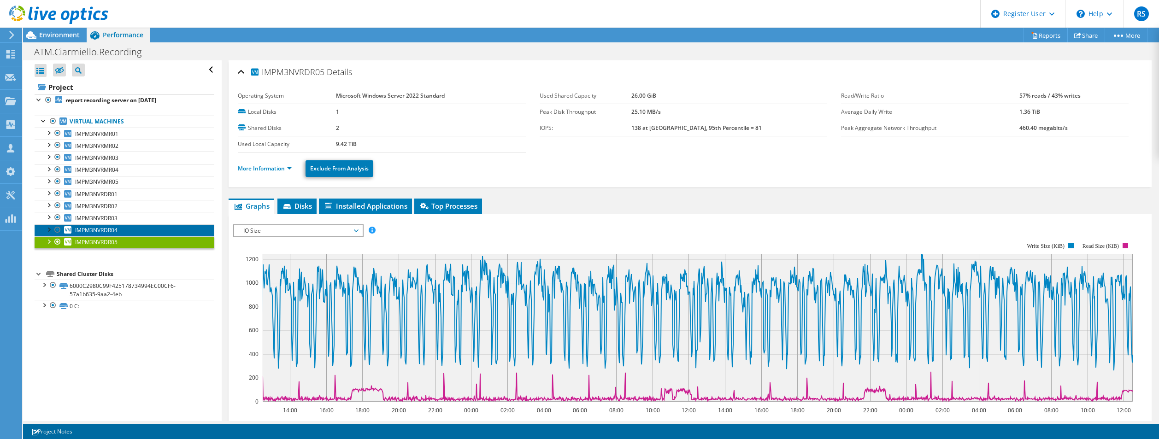
click at [88, 229] on span "IMPM3NVRDR04" at bounding box center [96, 230] width 42 height 8
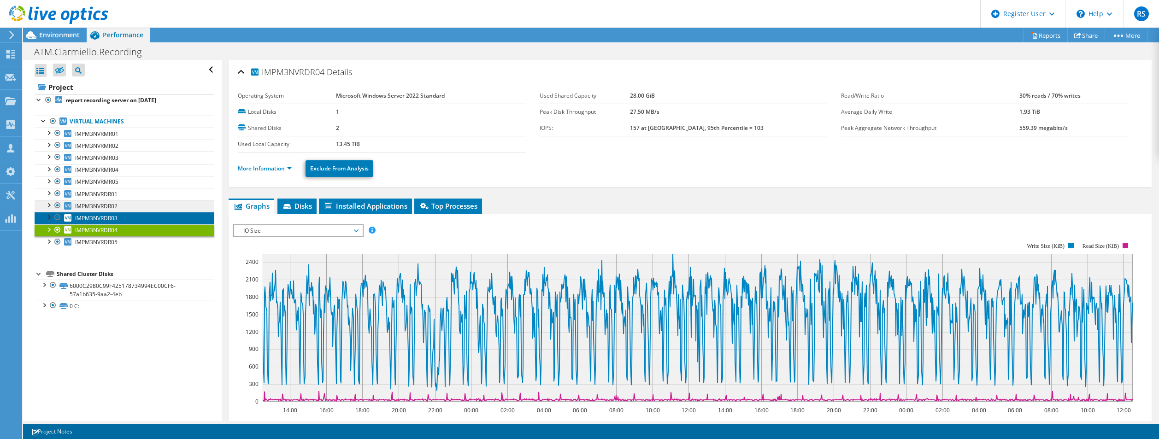
click at [85, 215] on span "IMPM3NVRDR03" at bounding box center [96, 218] width 42 height 8
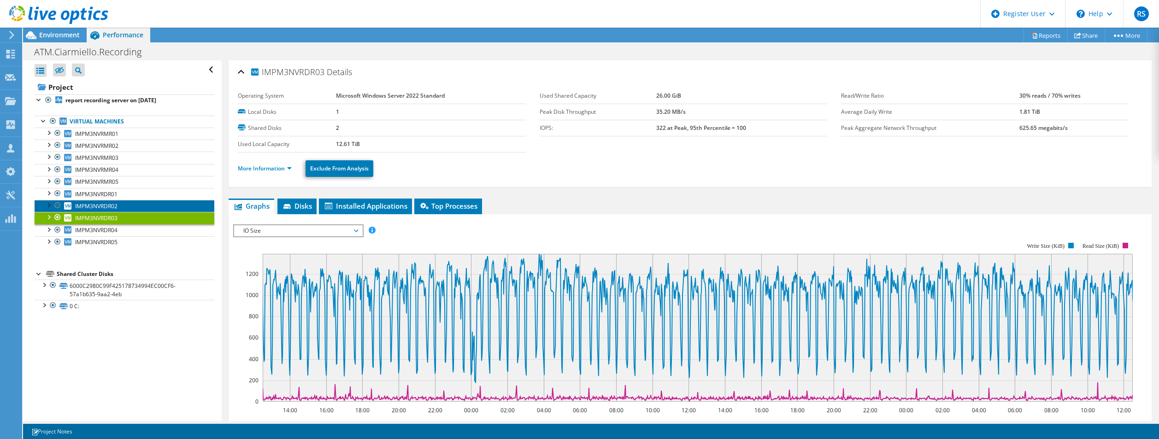
click at [85, 202] on span "IMPM3NVRDR02" at bounding box center [96, 206] width 42 height 8
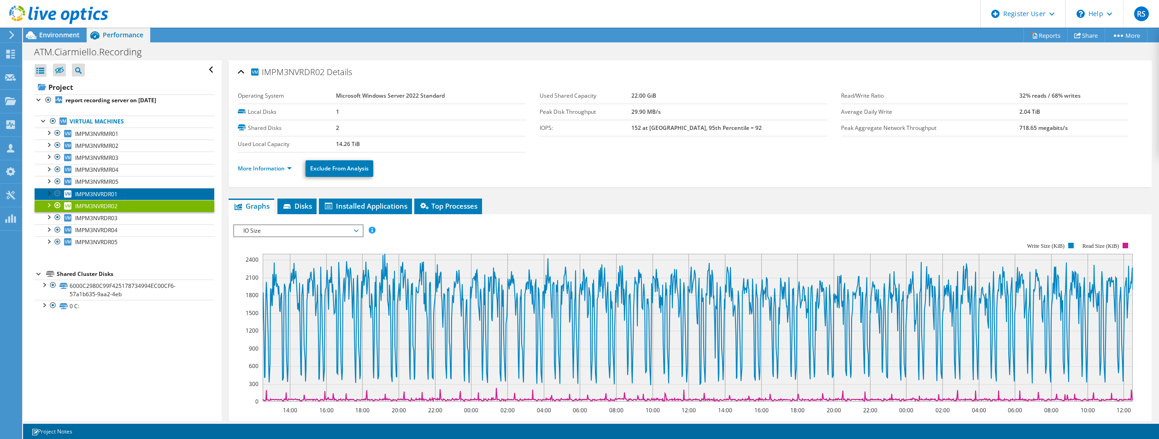
click at [88, 193] on span "IMPM3NVRDR01" at bounding box center [96, 194] width 42 height 8
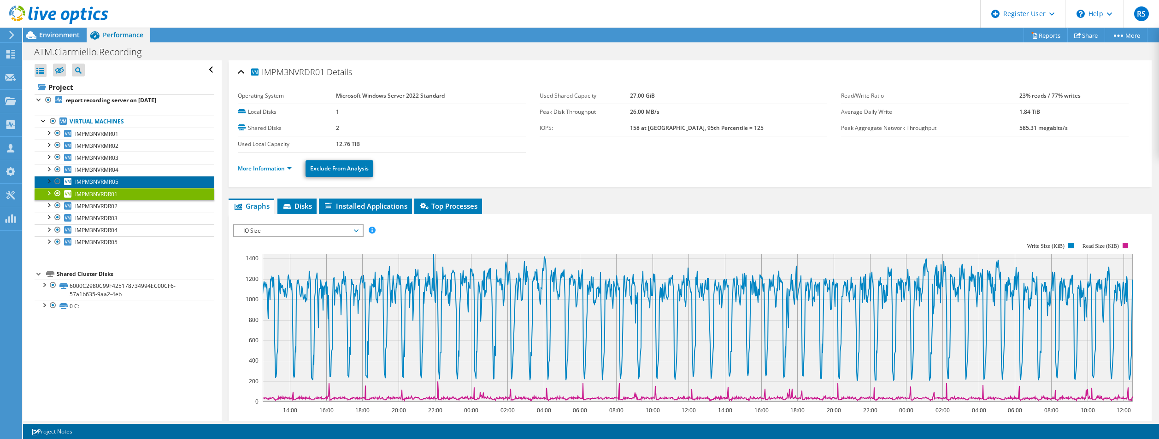
click at [90, 177] on link "IMPM3NVRMR05" at bounding box center [125, 182] width 180 height 12
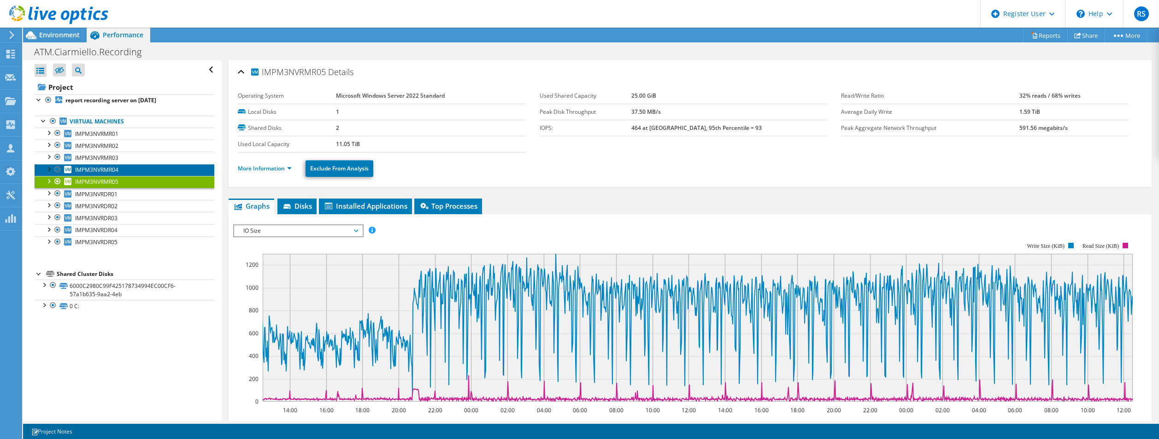
click at [95, 170] on span "IMPM3NVRMR04" at bounding box center [96, 170] width 43 height 8
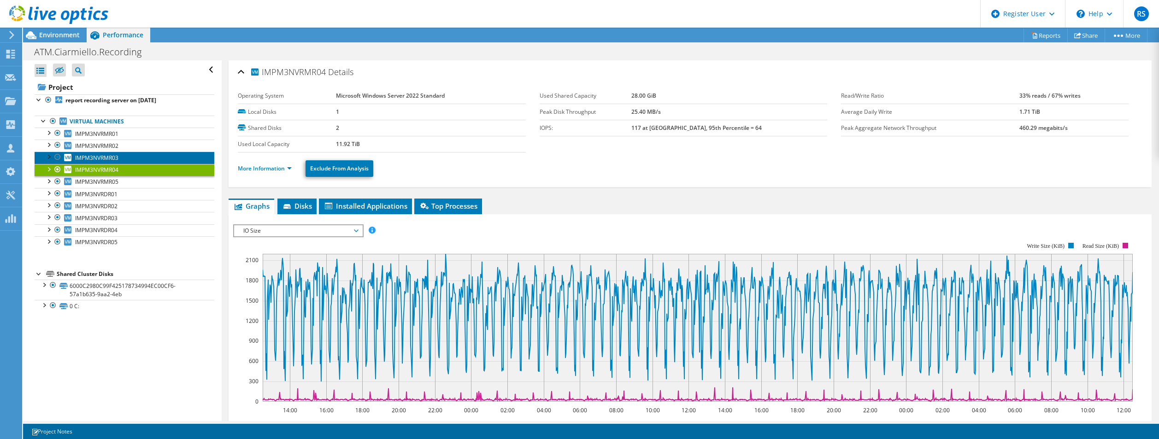
click at [95, 156] on span "IMPM3NVRMR03" at bounding box center [96, 158] width 43 height 8
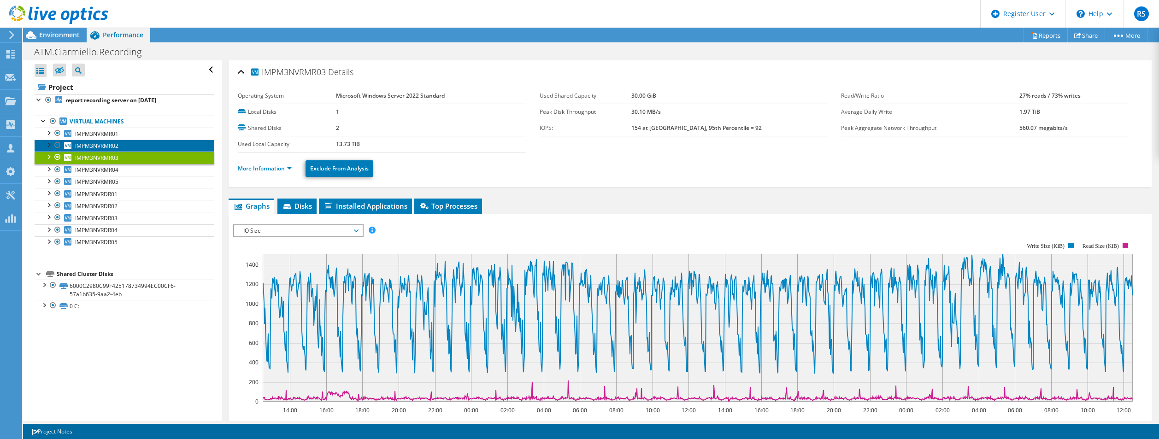
click at [94, 143] on span "IMPM3NVRMR02" at bounding box center [96, 146] width 43 height 8
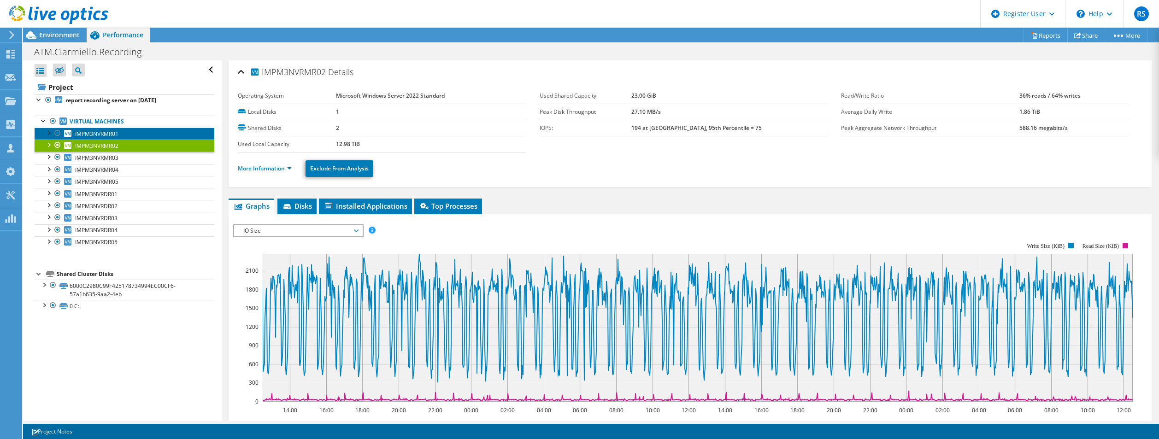
click at [99, 129] on link "IMPM3NVRMR01" at bounding box center [125, 134] width 180 height 12
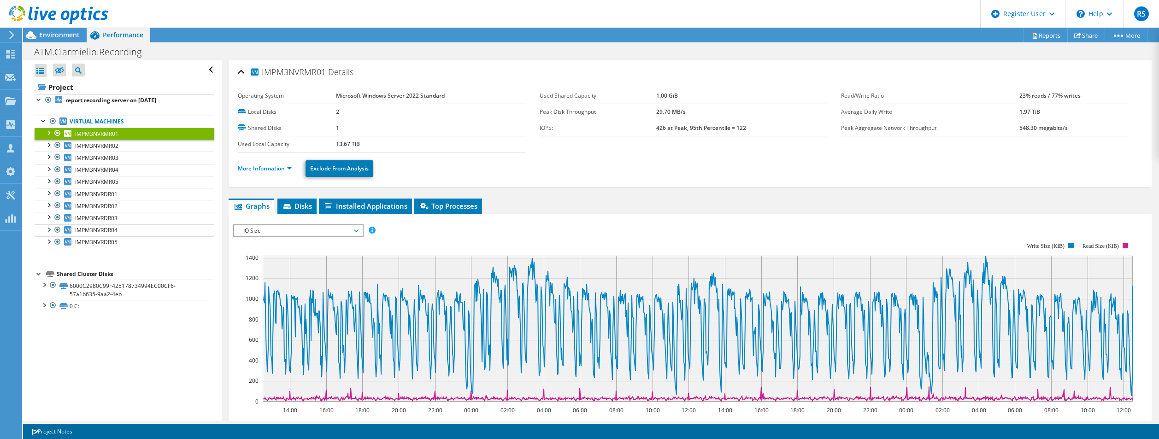
click at [354, 232] on span "IO Size" at bounding box center [298, 230] width 118 height 11
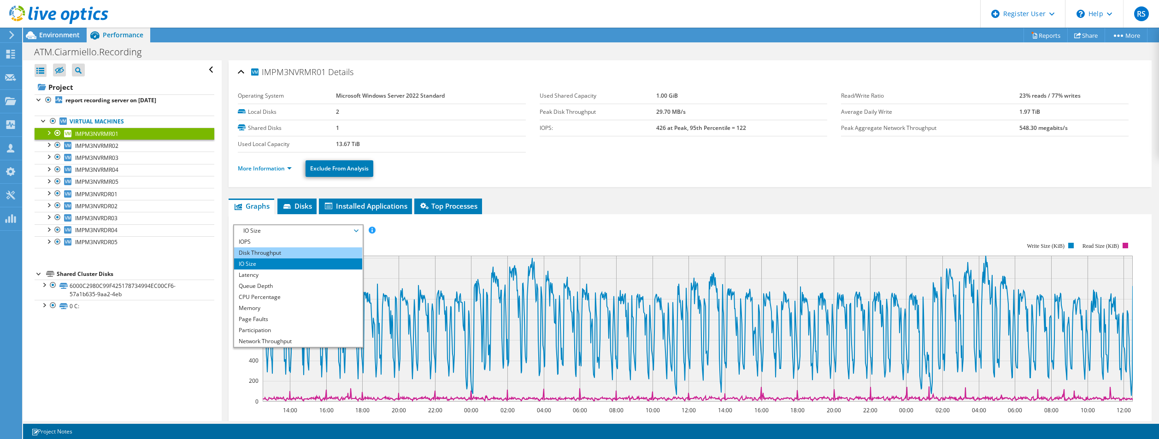
click at [281, 253] on li "Disk Throughput" at bounding box center [298, 252] width 128 height 11
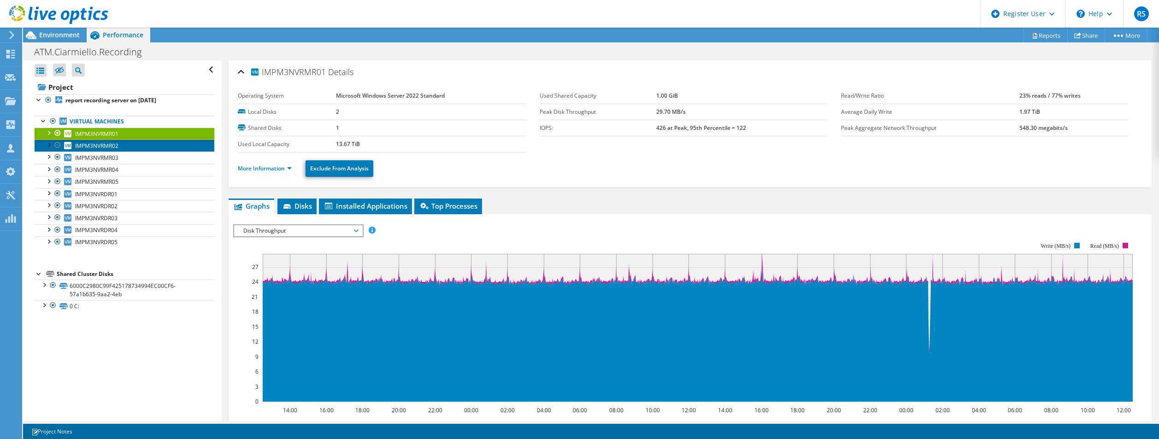
click at [112, 145] on span "IMPM3NVRMR02" at bounding box center [96, 146] width 43 height 8
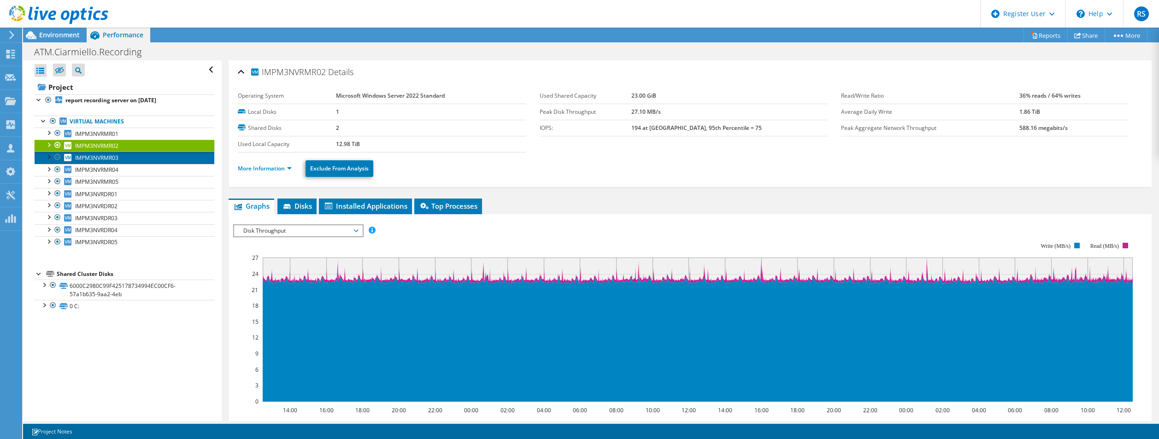
click at [114, 159] on span "IMPM3NVRMR03" at bounding box center [96, 158] width 43 height 8
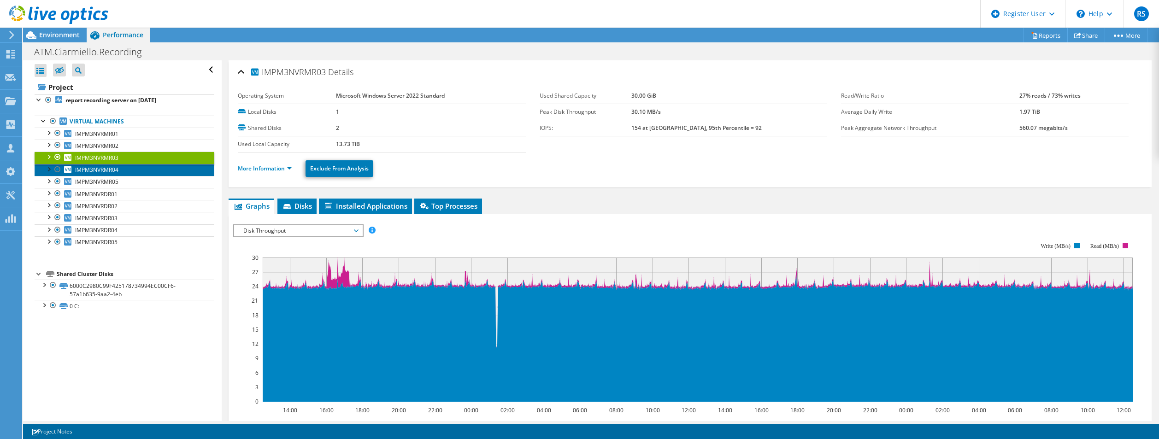
click at [114, 173] on span "IMPM3NVRMR04" at bounding box center [96, 170] width 43 height 8
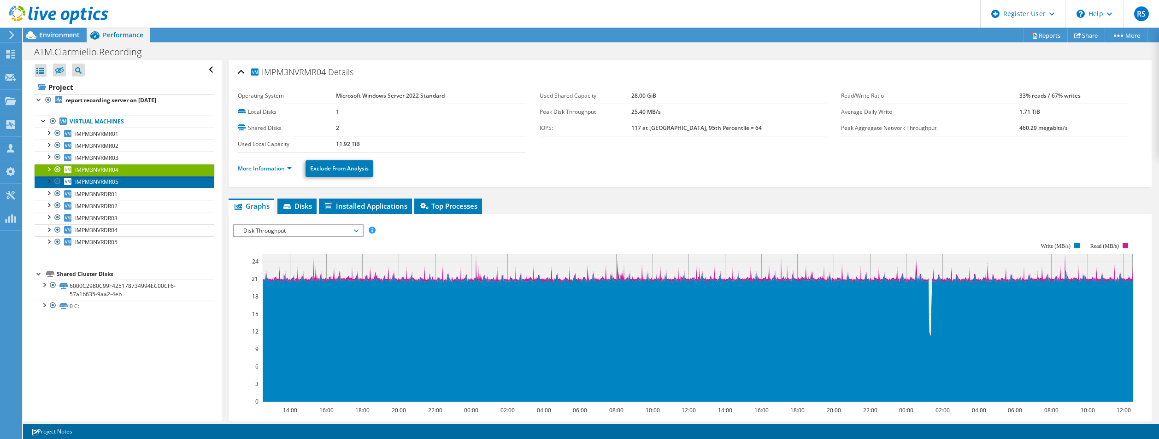
click at [111, 181] on span "IMPM3NVRMR05" at bounding box center [96, 182] width 43 height 8
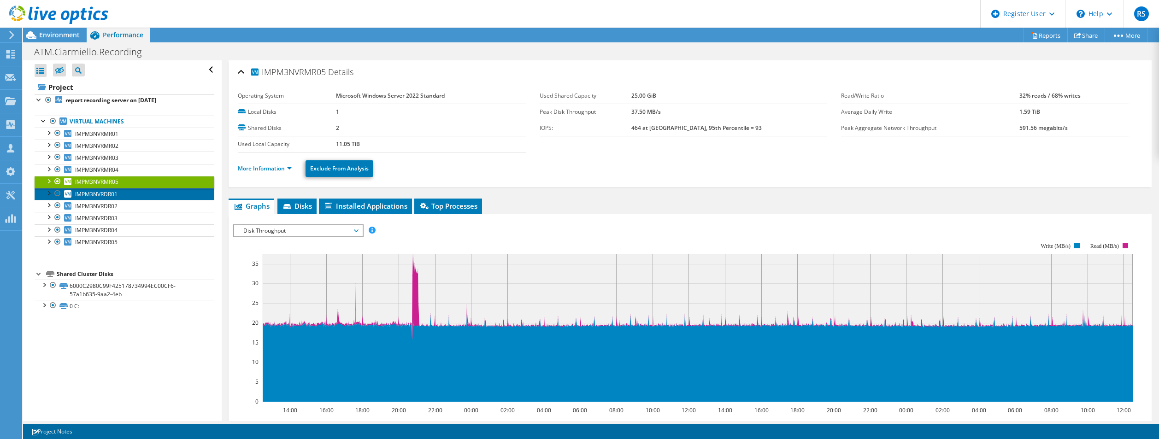
click at [113, 194] on span "IMPM3NVRDR01" at bounding box center [96, 194] width 42 height 8
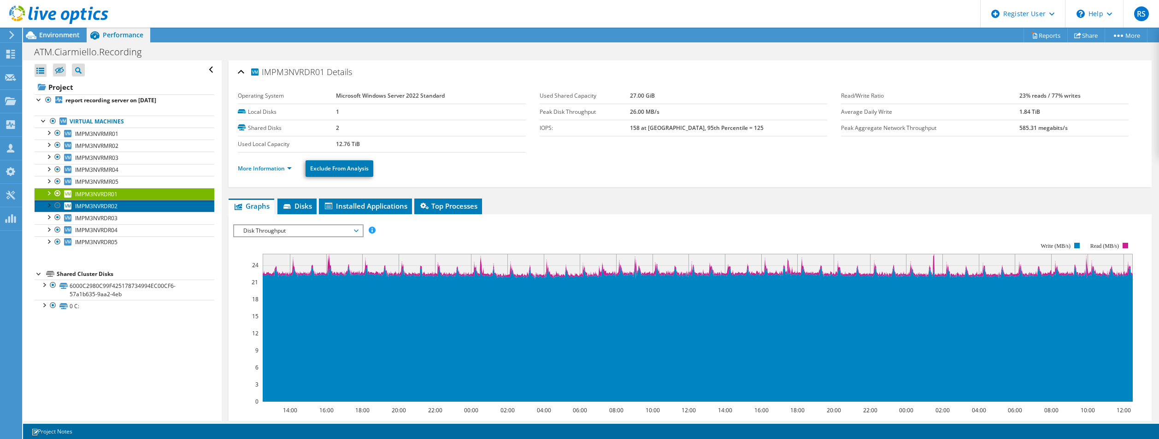
click at [108, 206] on span "IMPM3NVRDR02" at bounding box center [96, 206] width 42 height 8
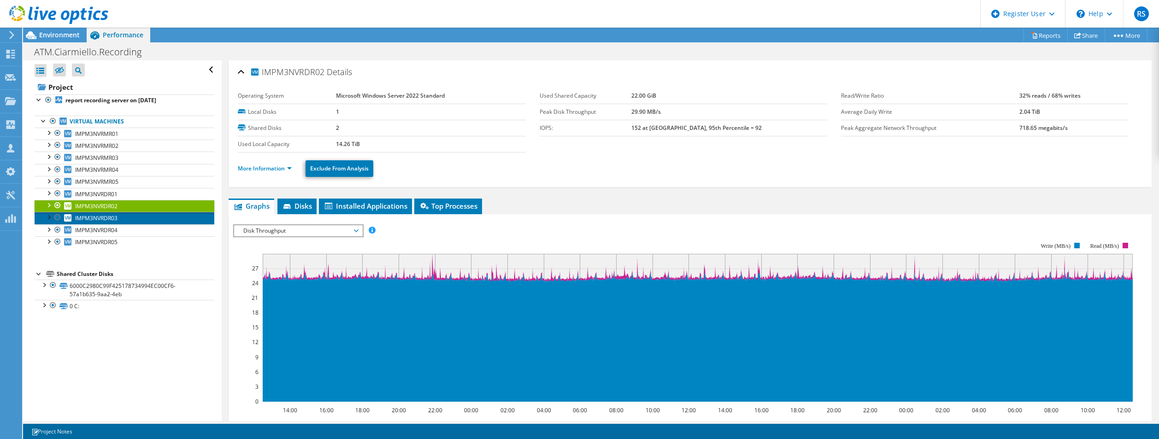
click at [106, 216] on span "IMPM3NVRDR03" at bounding box center [96, 218] width 42 height 8
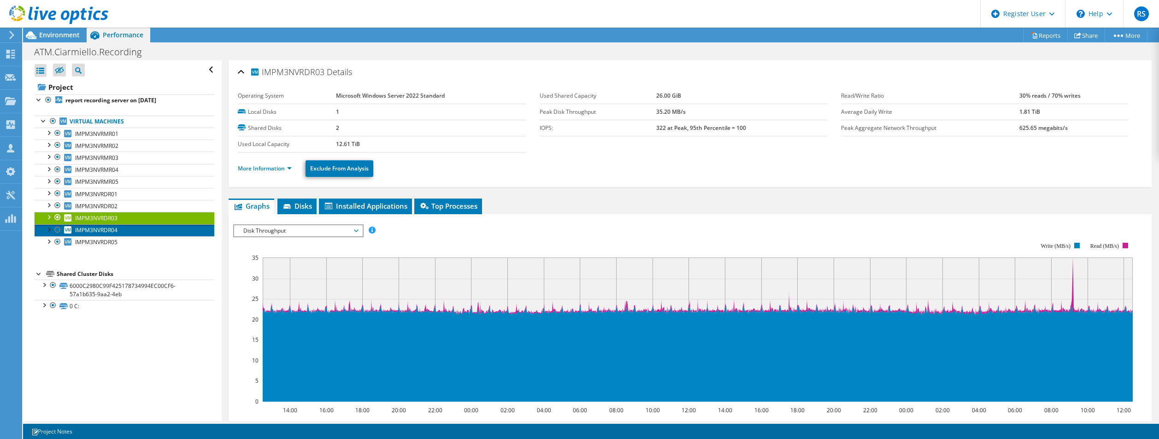
click at [112, 228] on span "IMPM3NVRDR04" at bounding box center [96, 230] width 42 height 8
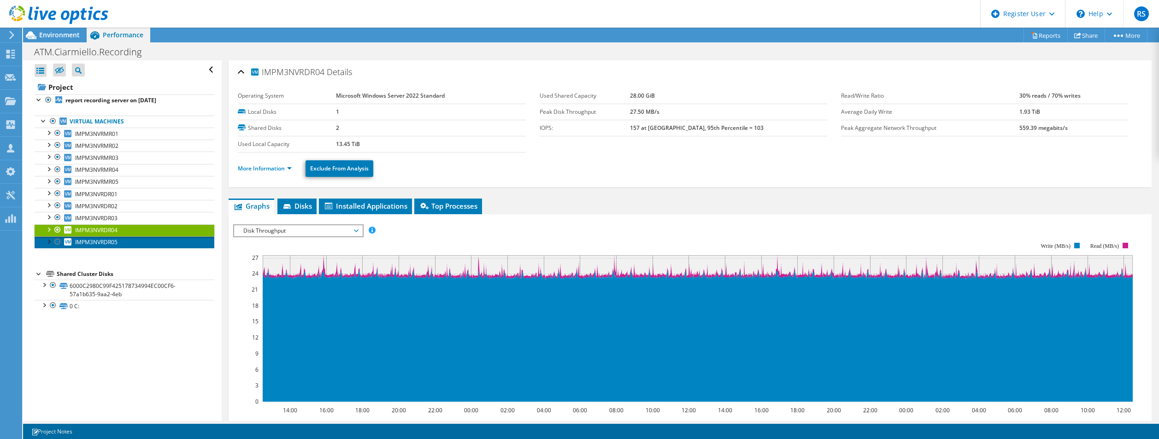
click at [112, 238] on link "IMPM3NVRDR05" at bounding box center [125, 242] width 180 height 12
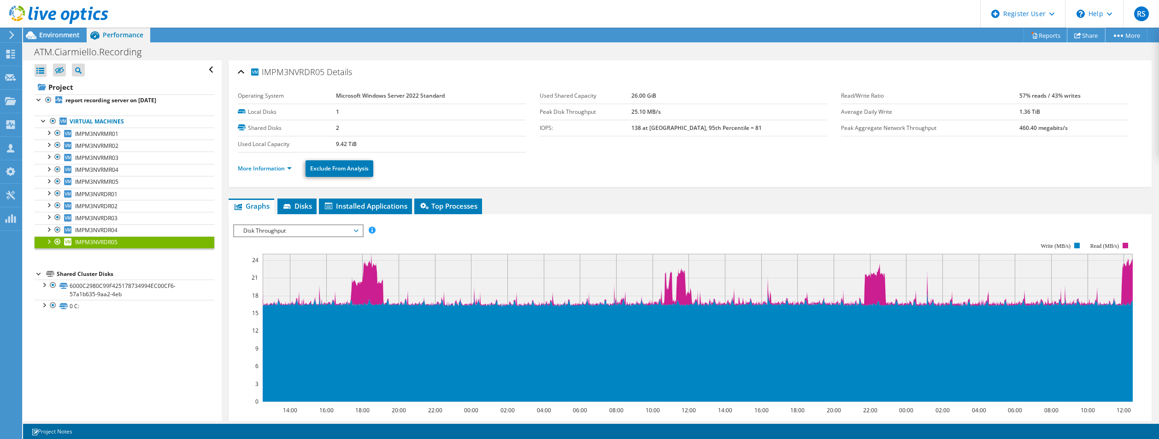
click at [1086, 35] on link "Share" at bounding box center [1086, 35] width 38 height 14
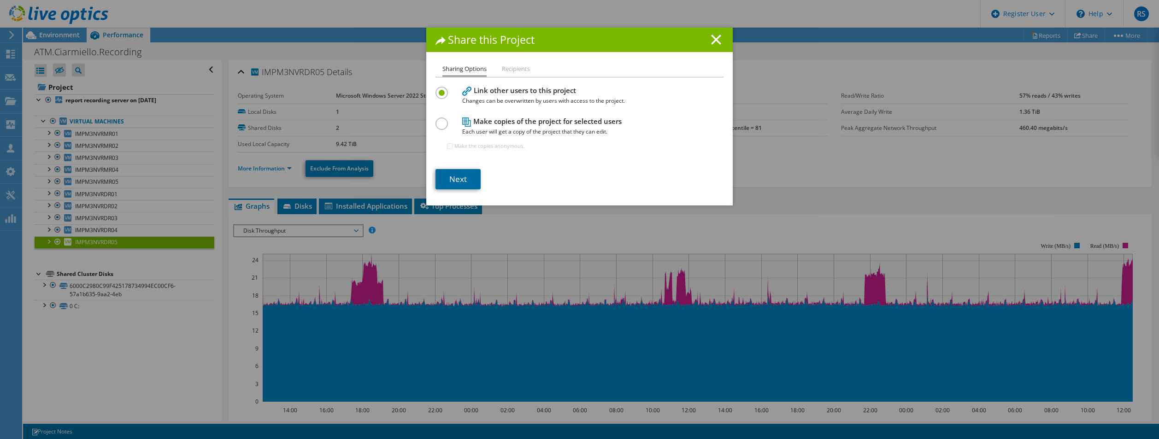
click at [463, 178] on link "Next" at bounding box center [458, 179] width 45 height 20
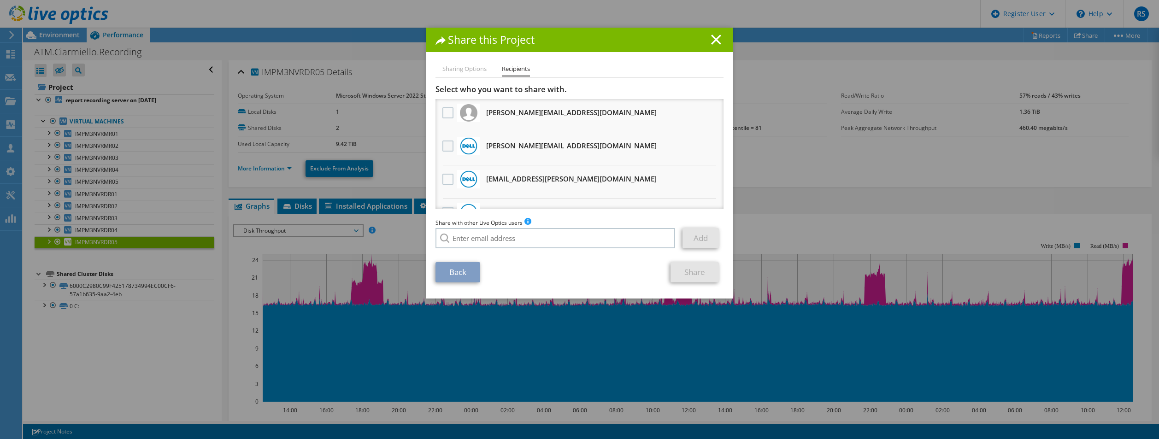
click at [442, 145] on label at bounding box center [448, 146] width 13 height 11
click at [0, 0] on input "checkbox" at bounding box center [0, 0] width 0 height 0
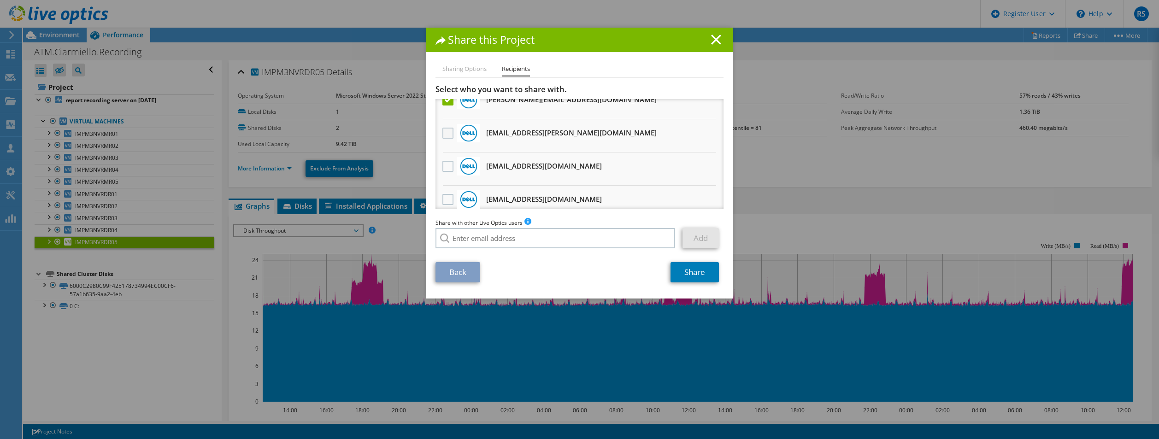
click at [443, 133] on label at bounding box center [448, 133] width 13 height 11
click at [0, 0] on input "checkbox" at bounding box center [0, 0] width 0 height 0
click at [445, 166] on label at bounding box center [448, 166] width 13 height 11
click at [0, 0] on input "checkbox" at bounding box center [0, 0] width 0 height 0
click at [446, 198] on label at bounding box center [448, 199] width 13 height 11
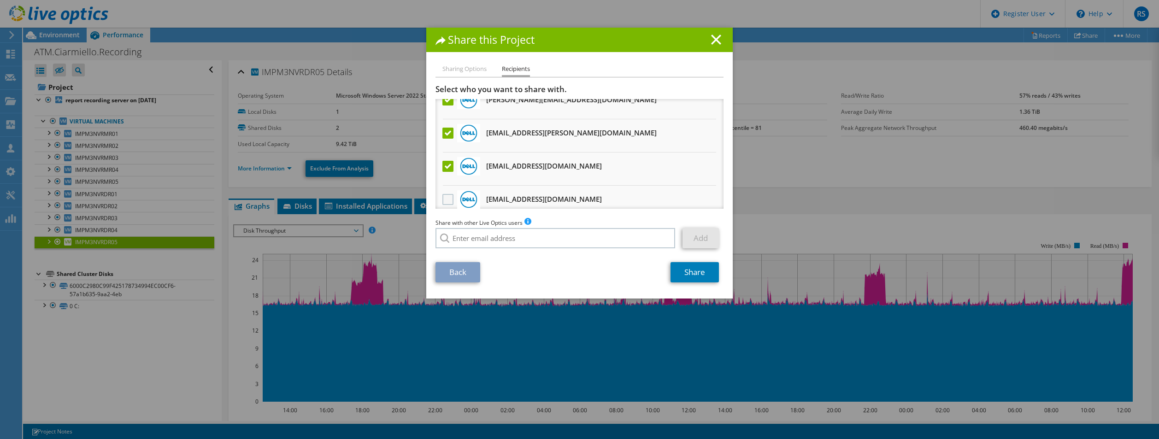
click at [0, 0] on input "checkbox" at bounding box center [0, 0] width 0 height 0
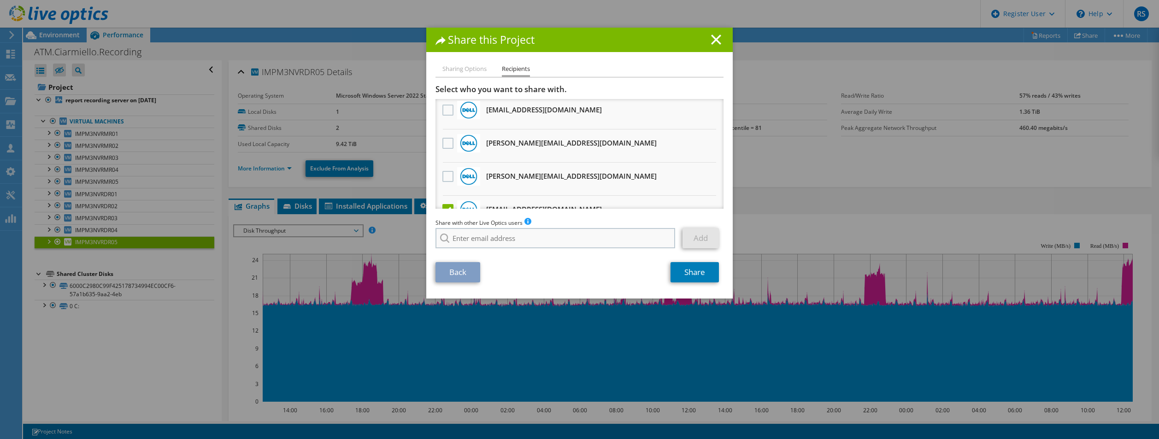
scroll to position [277, 0]
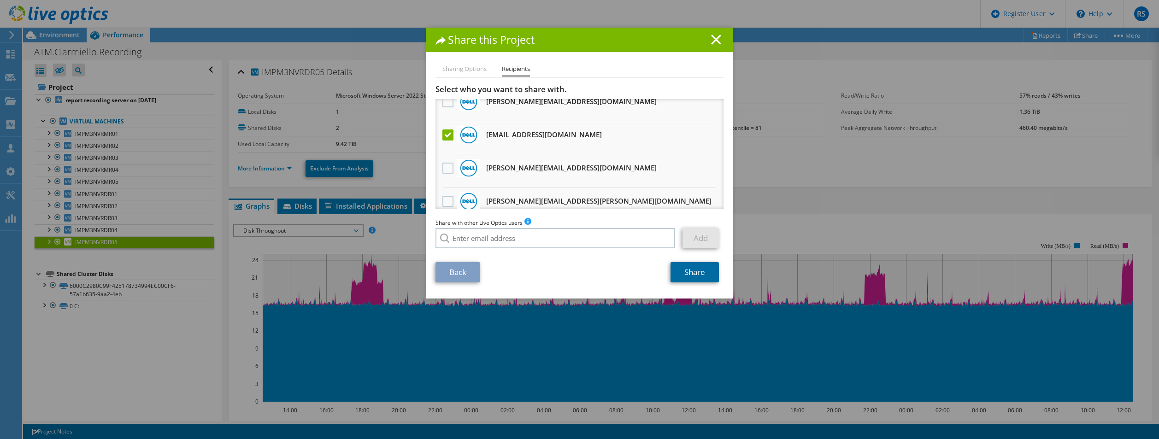
click at [689, 275] on link "Share" at bounding box center [695, 272] width 48 height 20
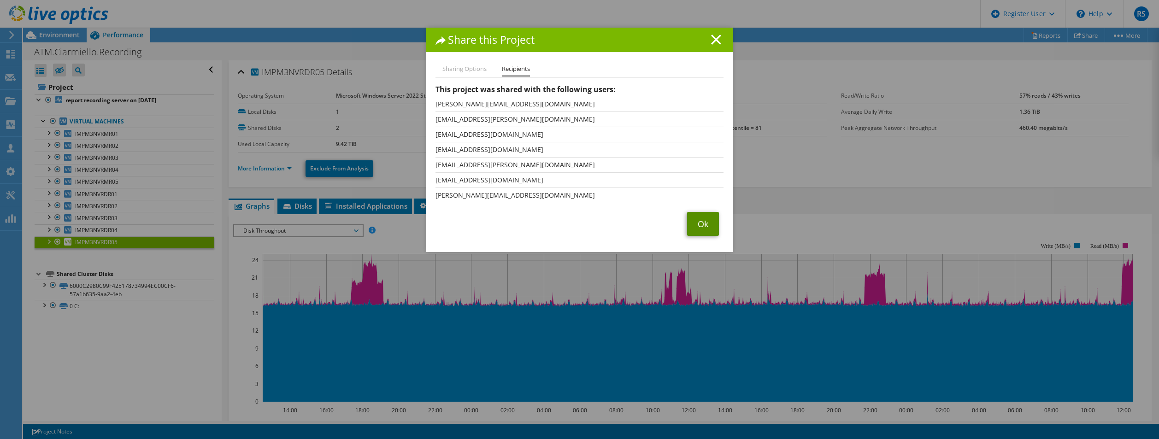
click at [695, 223] on link "Ok" at bounding box center [703, 224] width 32 height 24
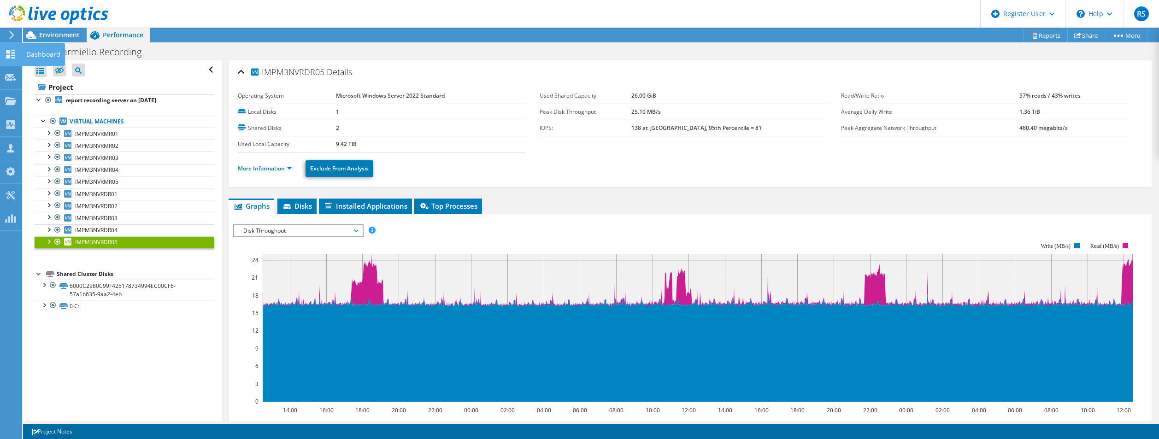
click at [11, 52] on icon at bounding box center [10, 54] width 11 height 9
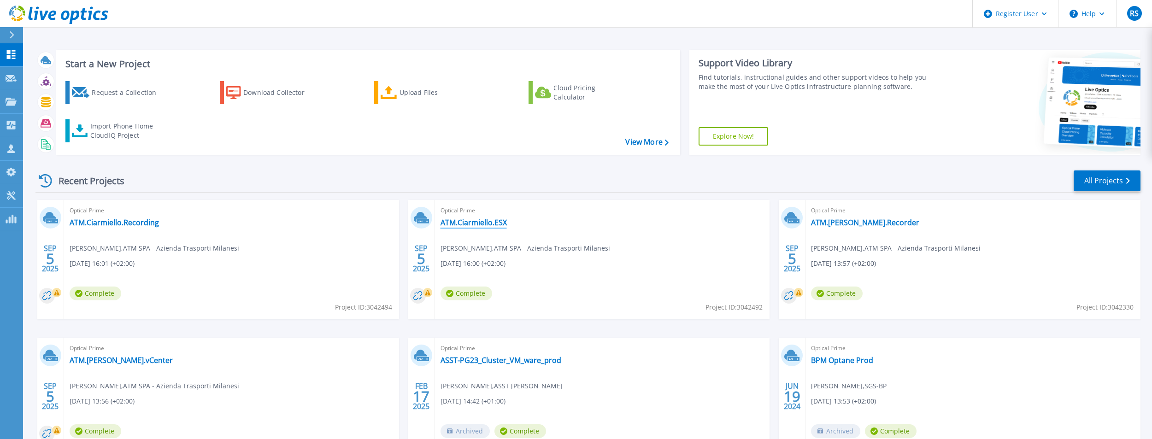
click at [484, 220] on link "ATM.Ciarmiello.ESX" at bounding box center [474, 222] width 66 height 9
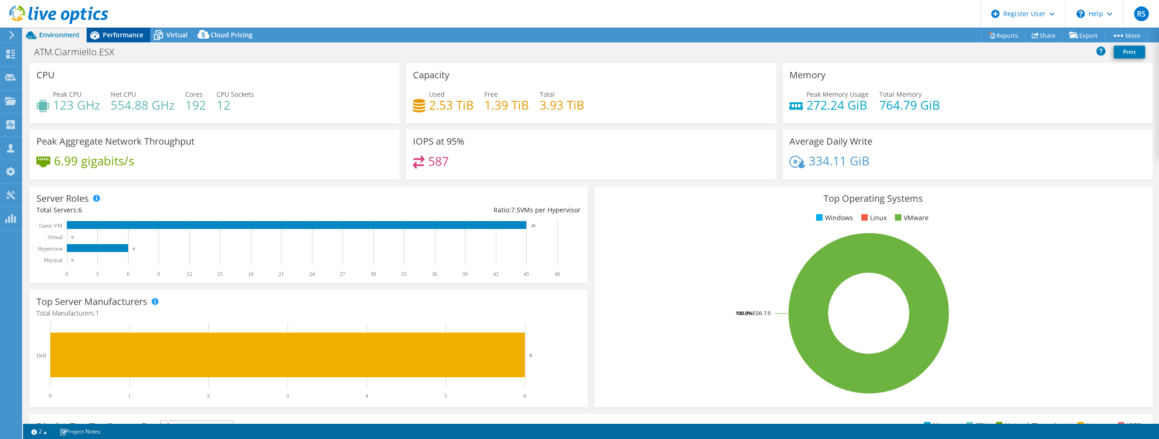
click at [130, 35] on span "Performance" at bounding box center [123, 34] width 41 height 9
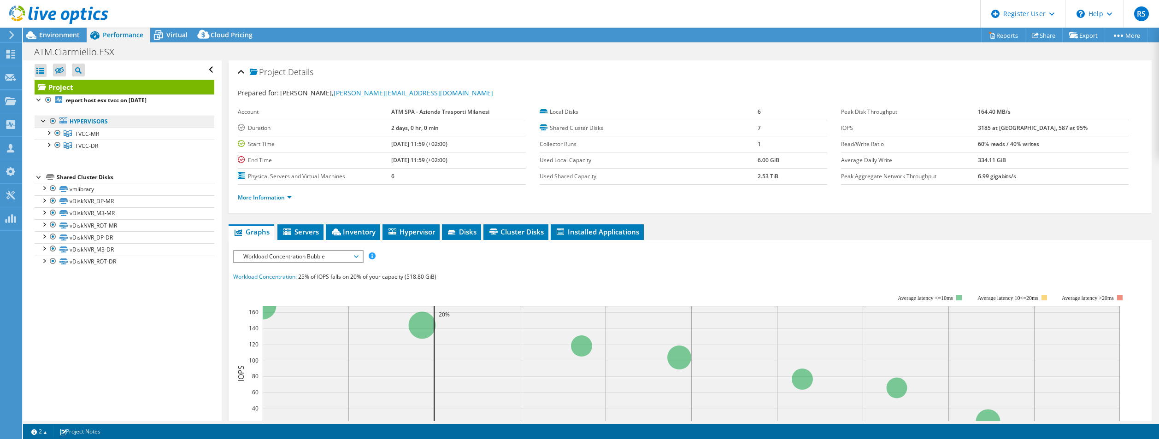
click at [86, 121] on link "Hypervisors" at bounding box center [125, 122] width 180 height 12
click at [94, 135] on span "TVCC-MR" at bounding box center [87, 134] width 24 height 8
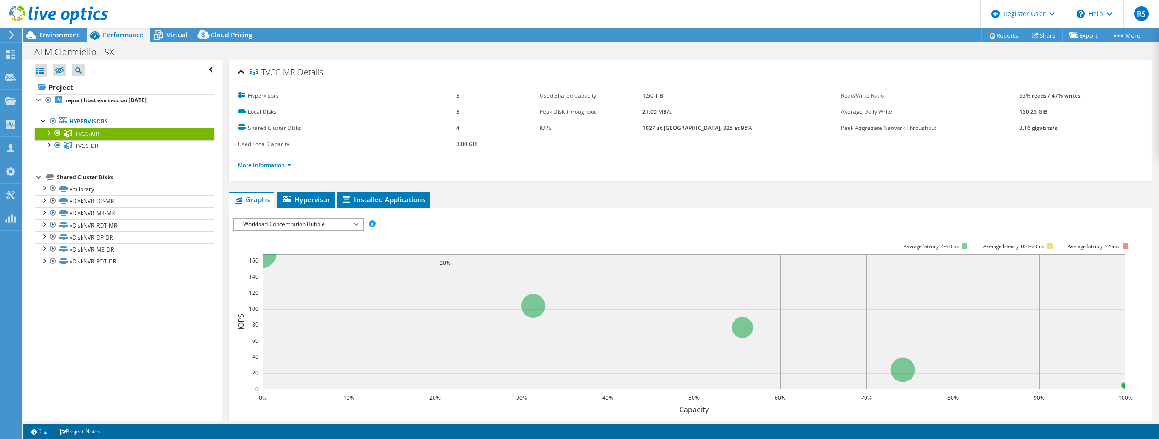
click at [47, 131] on div at bounding box center [48, 132] width 9 height 9
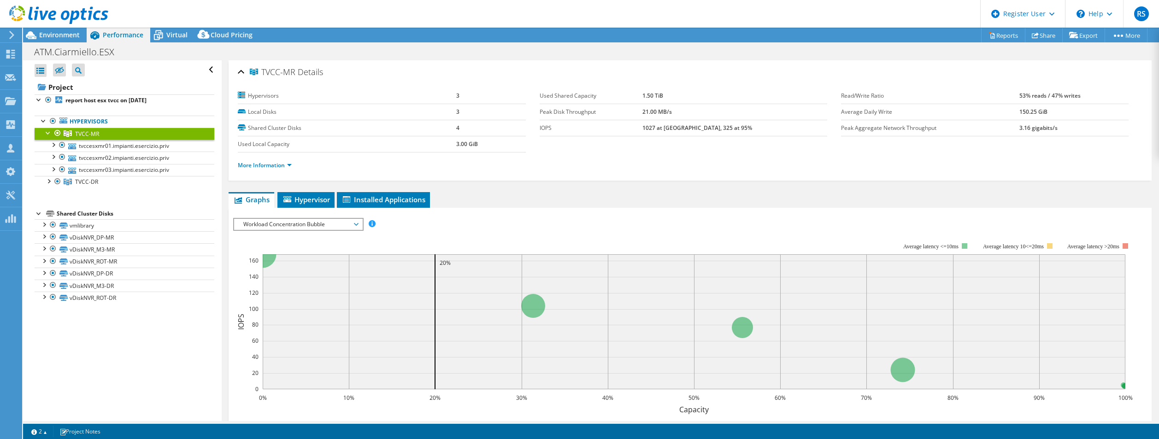
click at [293, 224] on span "Workload Concentration Bubble" at bounding box center [298, 224] width 118 height 11
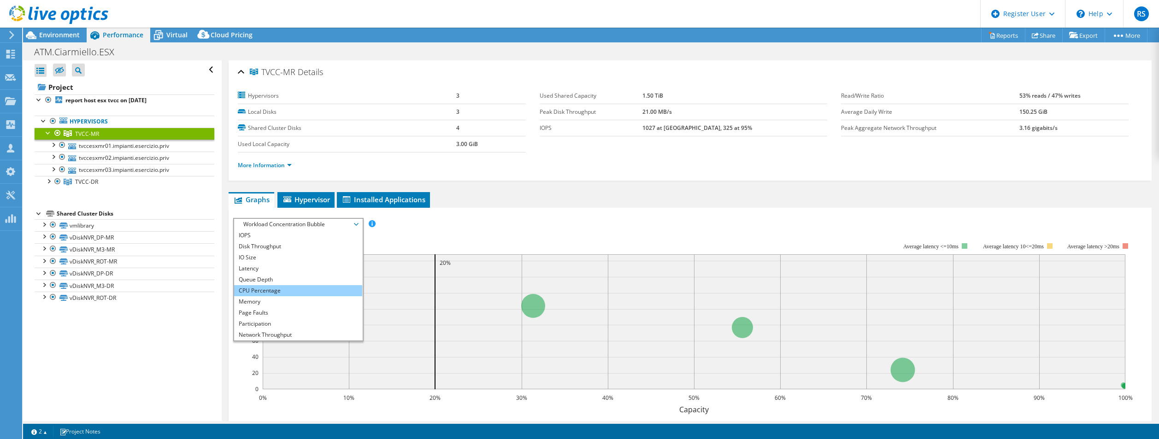
click at [271, 289] on li "CPU Percentage" at bounding box center [298, 290] width 128 height 11
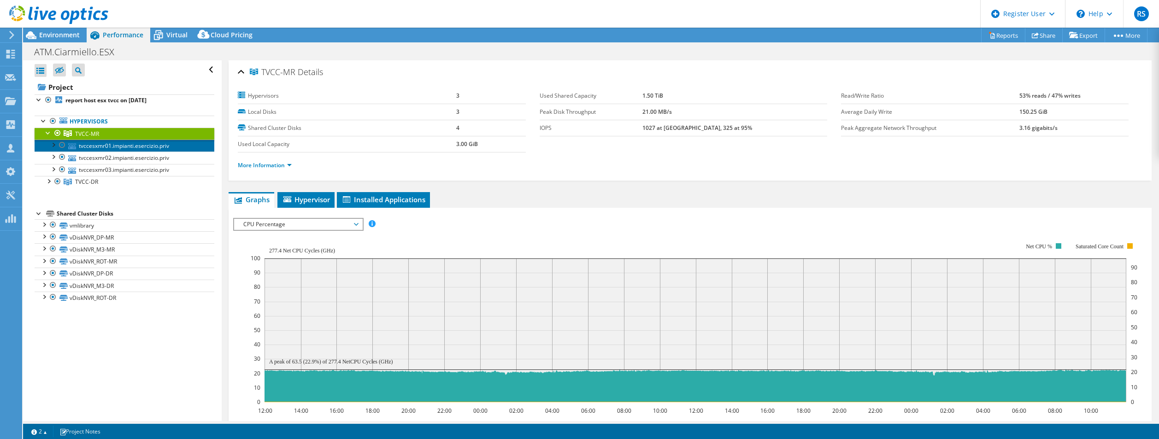
click at [127, 147] on link "tvccesxmr01.impianti.esercizio.priv" at bounding box center [125, 146] width 180 height 12
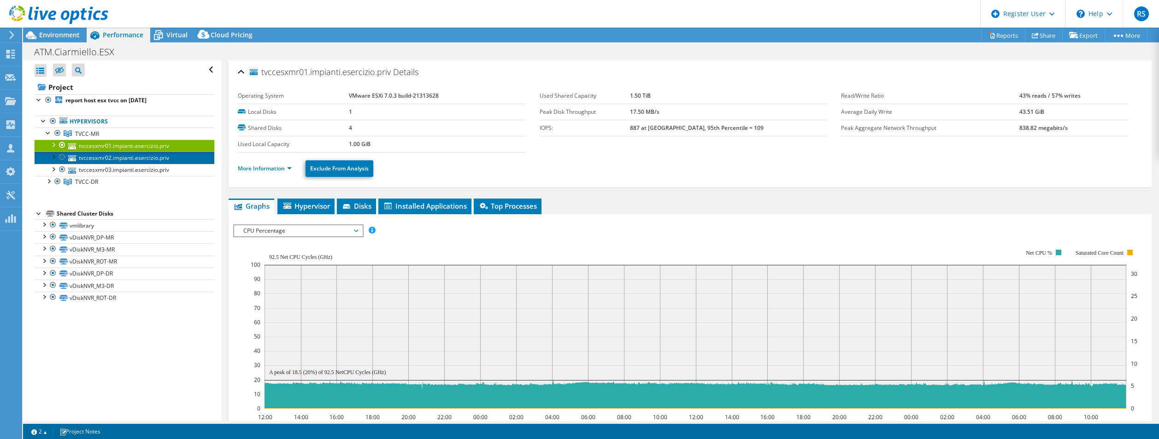
click at [129, 158] on link "tvccesxmr02.impianti.esercizio.priv" at bounding box center [125, 158] width 180 height 12
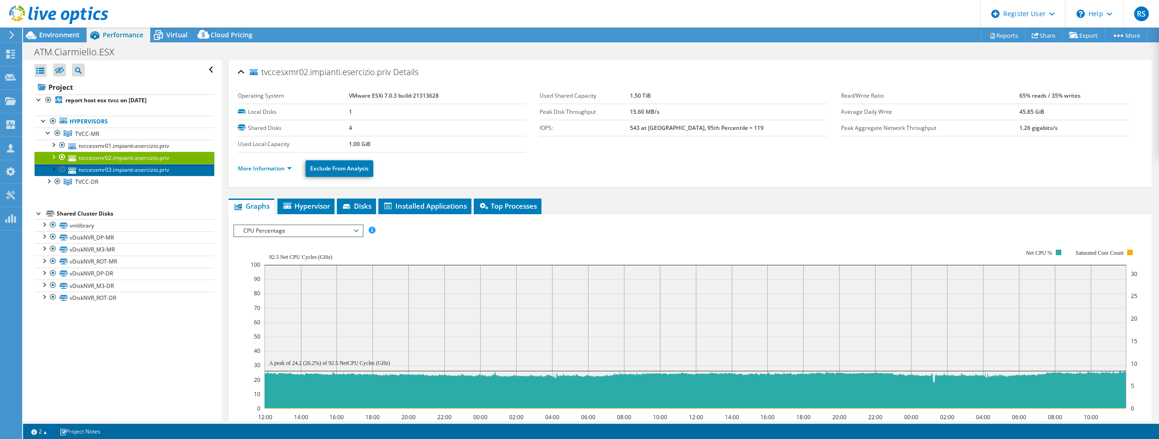
click at [128, 170] on link "tvccesxmr03.impianti.esercizio.priv" at bounding box center [125, 170] width 180 height 12
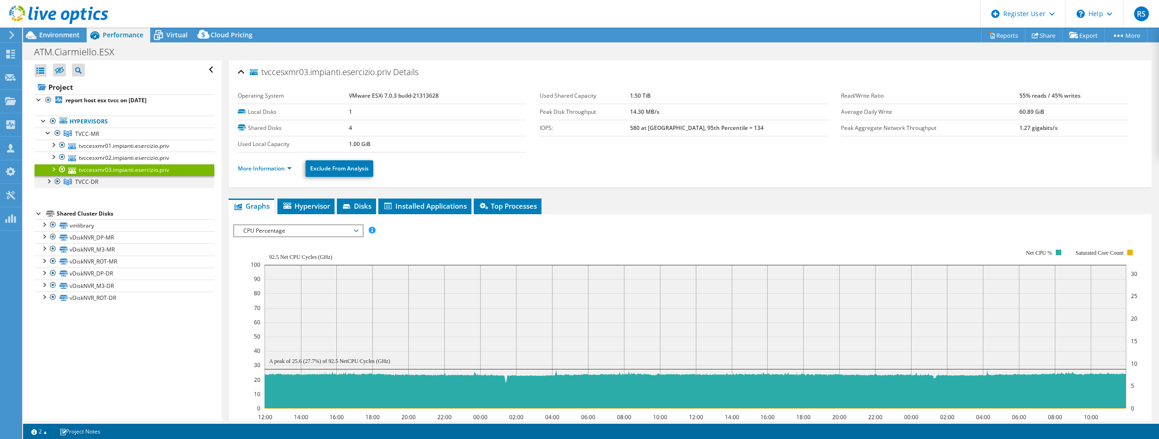
click at [48, 182] on div at bounding box center [48, 180] width 9 height 9
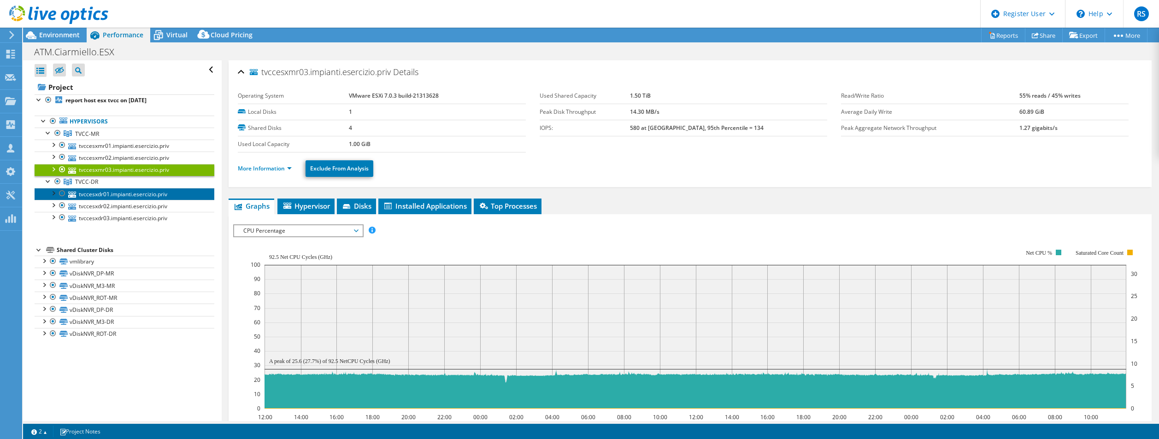
click at [112, 196] on link "tvccesxdr01.impianti.esercizio.priv" at bounding box center [125, 194] width 180 height 12
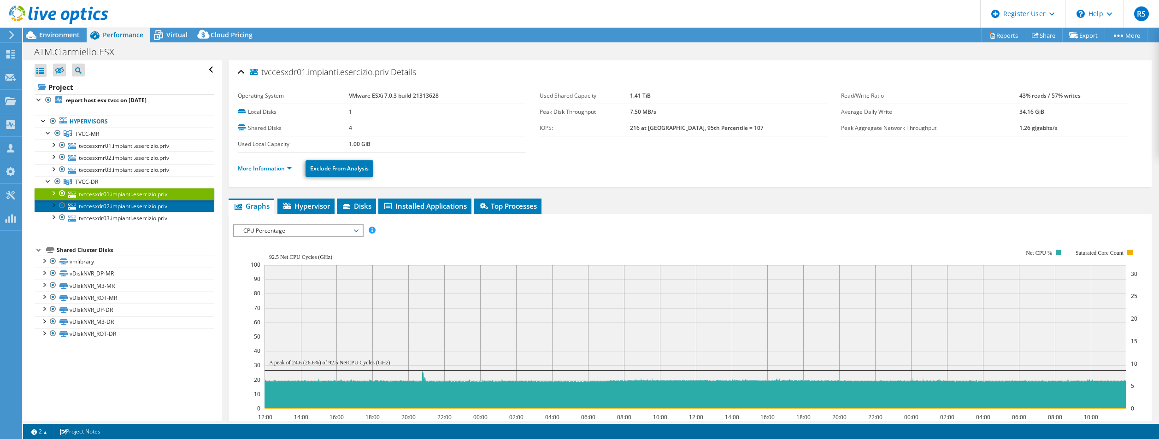
click at [110, 205] on link "tvccesxdr02.impianti.esercizio.priv" at bounding box center [125, 206] width 180 height 12
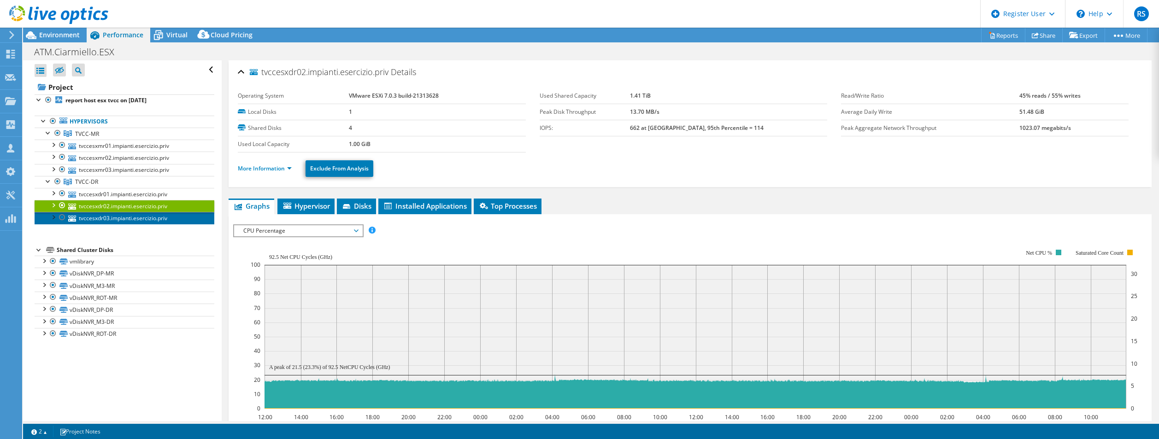
click at [109, 220] on link "tvccesxdr03.impianti.esercizio.priv" at bounding box center [125, 218] width 180 height 12
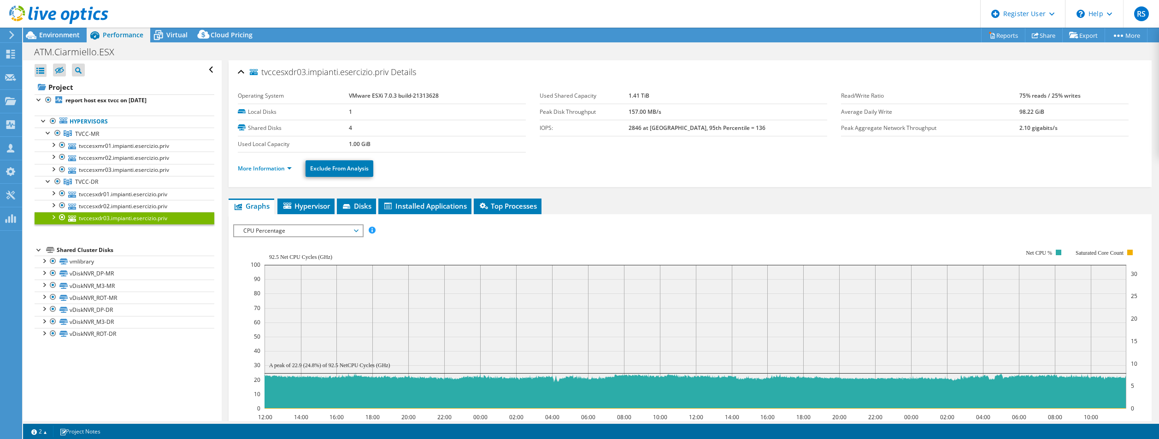
click at [267, 230] on span "CPU Percentage" at bounding box center [298, 230] width 118 height 11
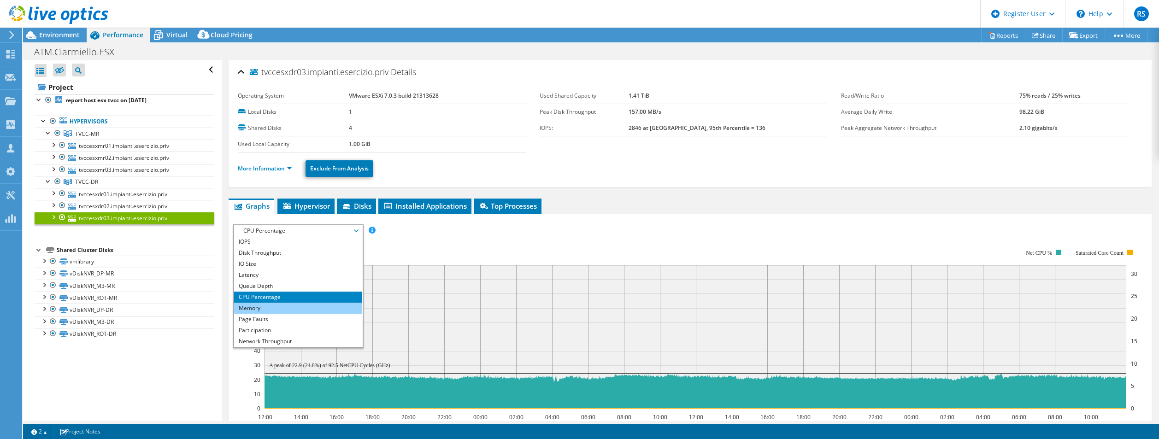
drag, startPoint x: 274, startPoint y: 306, endPoint x: 223, endPoint y: 265, distance: 65.6
click at [274, 306] on li "Memory" at bounding box center [298, 308] width 128 height 11
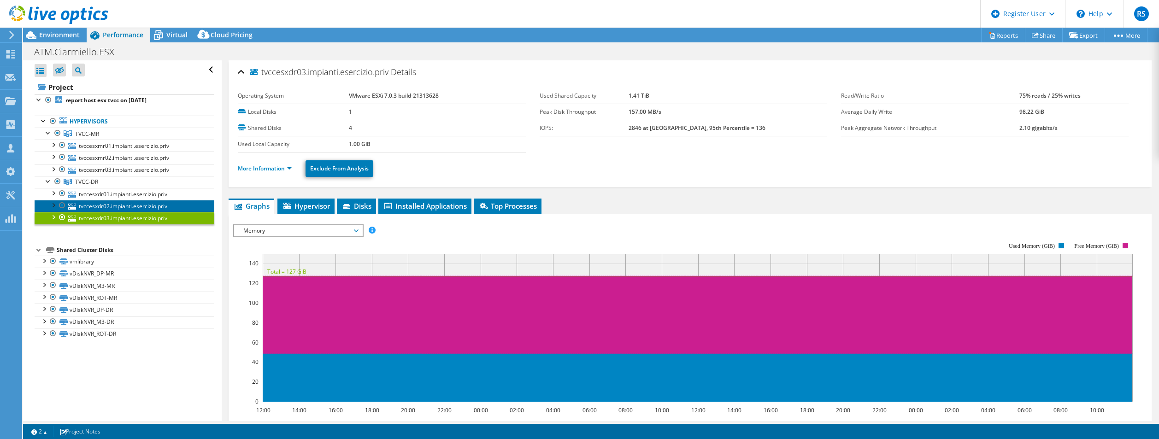
click at [105, 206] on link "tvccesxdr02.impianti.esercizio.priv" at bounding box center [125, 206] width 180 height 12
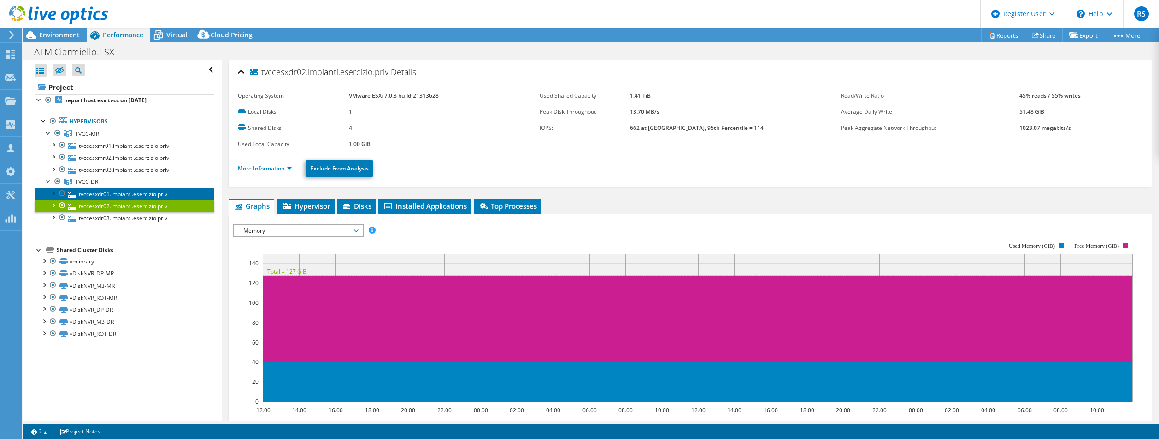
click at [105, 191] on link "tvccesxdr01.impianti.esercizio.priv" at bounding box center [125, 194] width 180 height 12
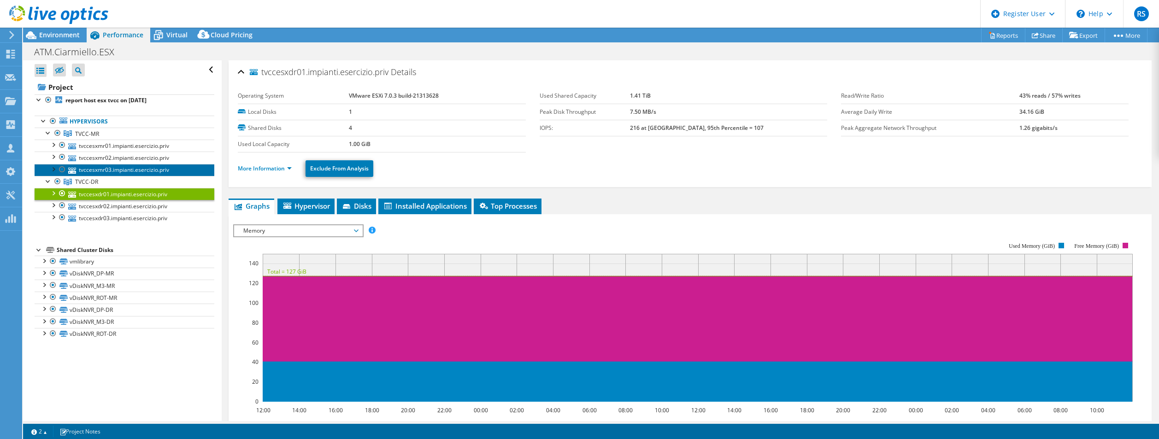
click at [106, 167] on link "tvccesxmr03.impianti.esercizio.priv" at bounding box center [125, 170] width 180 height 12
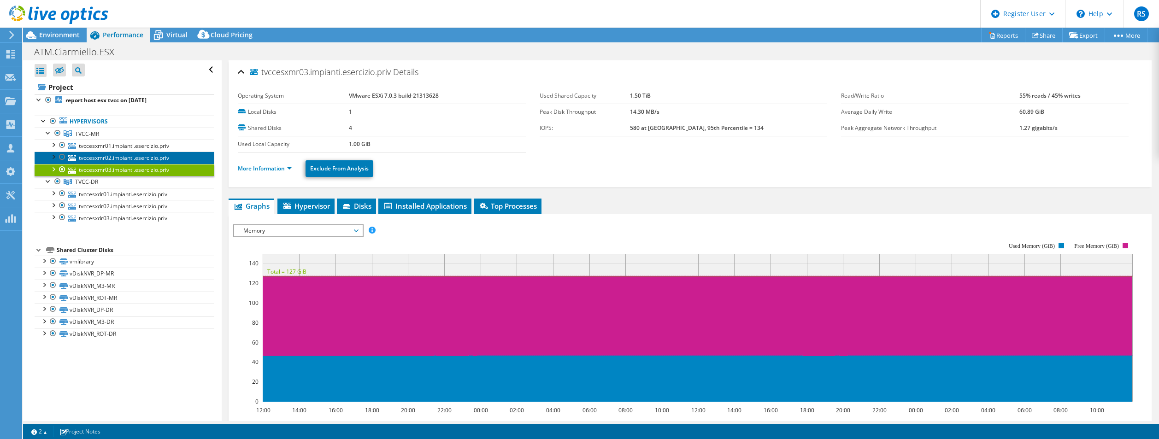
click at [108, 158] on link "tvccesxmr02.impianti.esercizio.priv" at bounding box center [125, 158] width 180 height 12
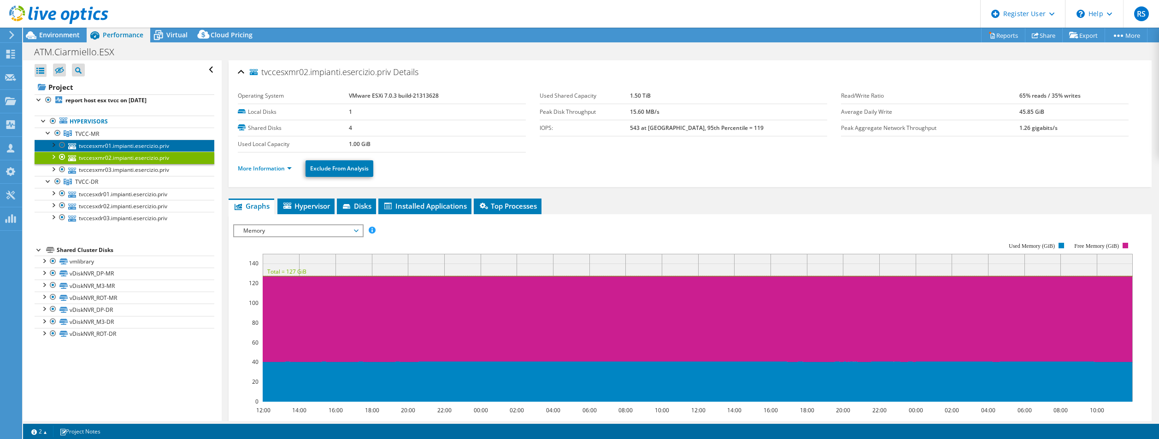
click at [108, 146] on link "tvccesxmr01.impianti.esercizio.priv" at bounding box center [125, 146] width 180 height 12
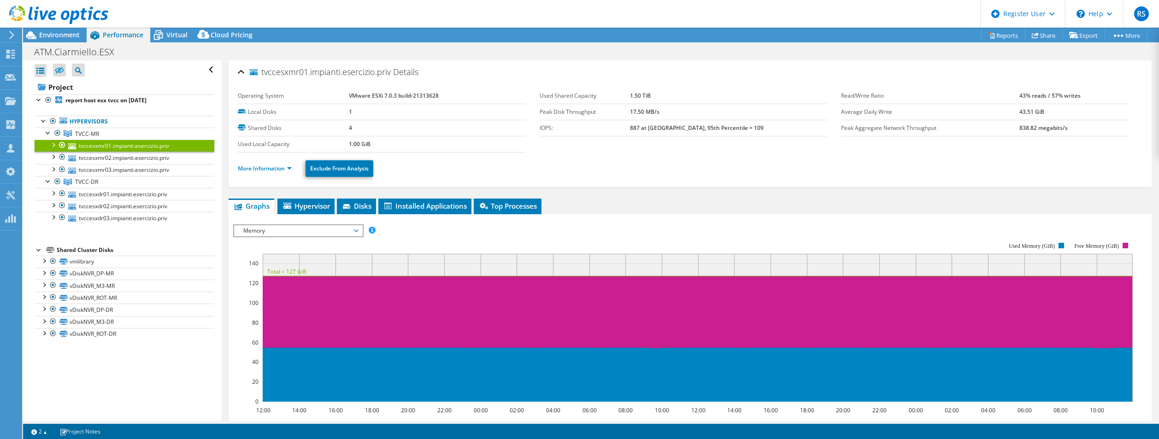
click at [338, 229] on span "Memory" at bounding box center [298, 230] width 118 height 11
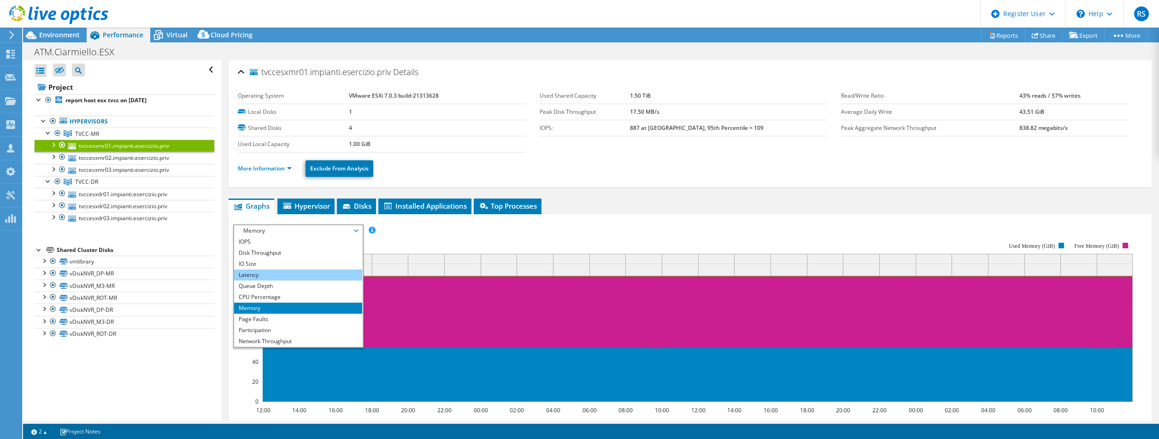
click at [290, 274] on li "Latency" at bounding box center [298, 275] width 128 height 11
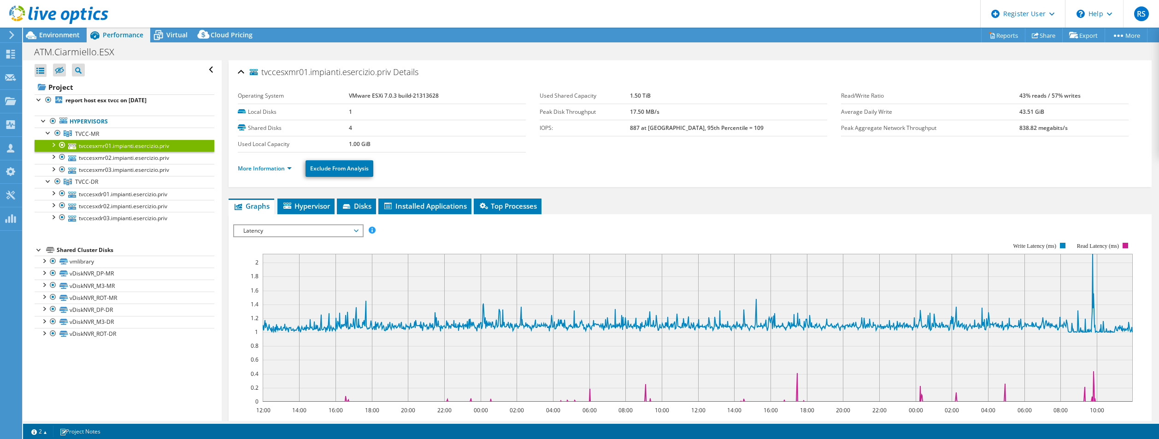
click at [335, 228] on span "Latency" at bounding box center [298, 230] width 118 height 11
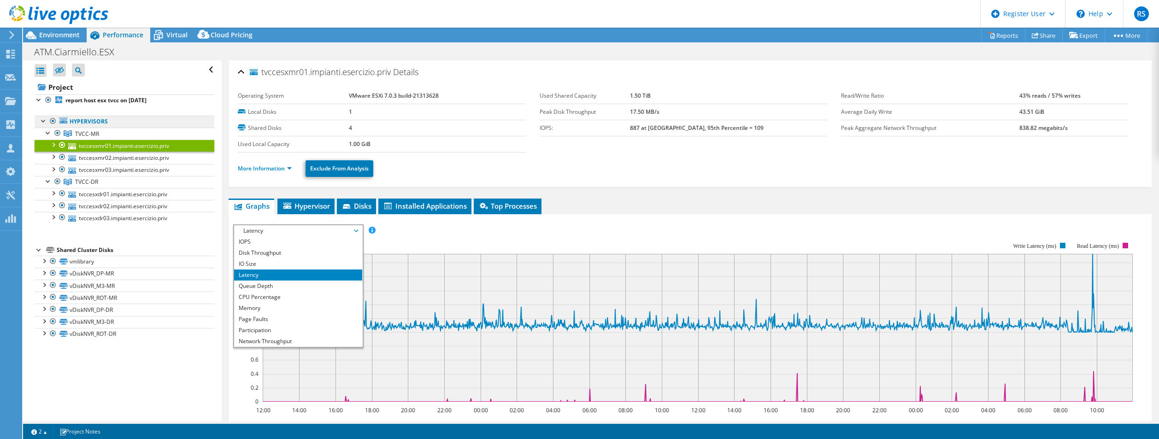
click at [74, 118] on link "Hypervisors" at bounding box center [125, 122] width 180 height 12
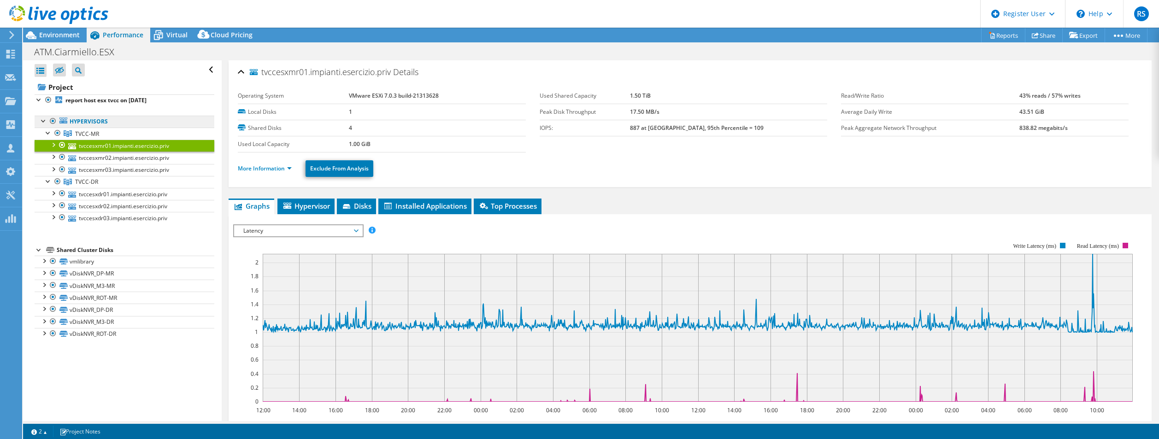
click at [77, 122] on link "Hypervisors" at bounding box center [125, 122] width 180 height 12
click at [82, 96] on link "report host esx tvcc on [DATE]" at bounding box center [125, 100] width 180 height 12
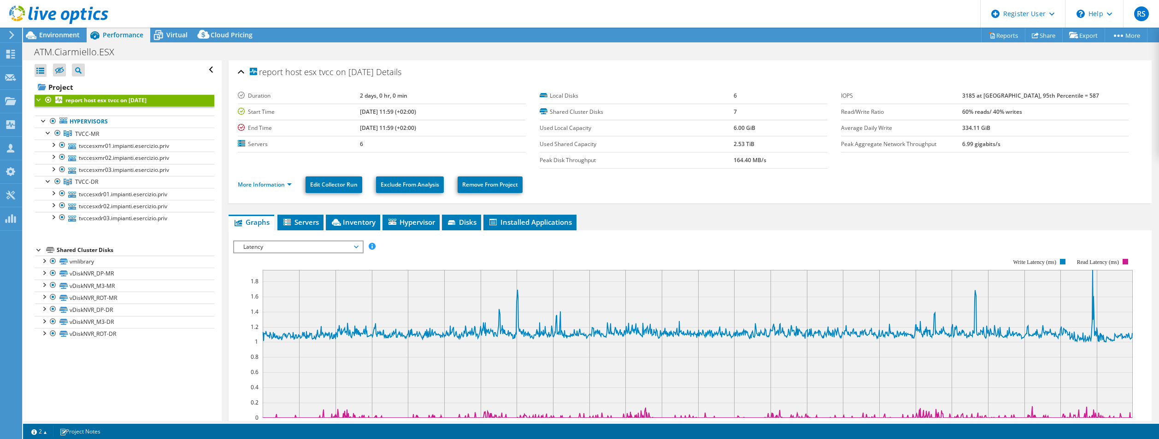
click at [301, 250] on span "Latency" at bounding box center [298, 246] width 118 height 11
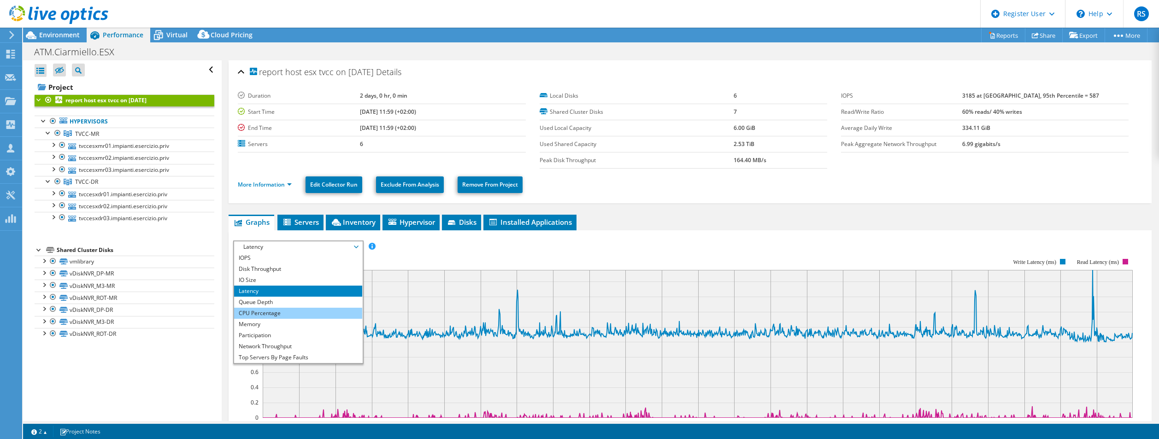
click at [281, 316] on li "CPU Percentage" at bounding box center [298, 313] width 128 height 11
